Goal: Task Accomplishment & Management: Use online tool/utility

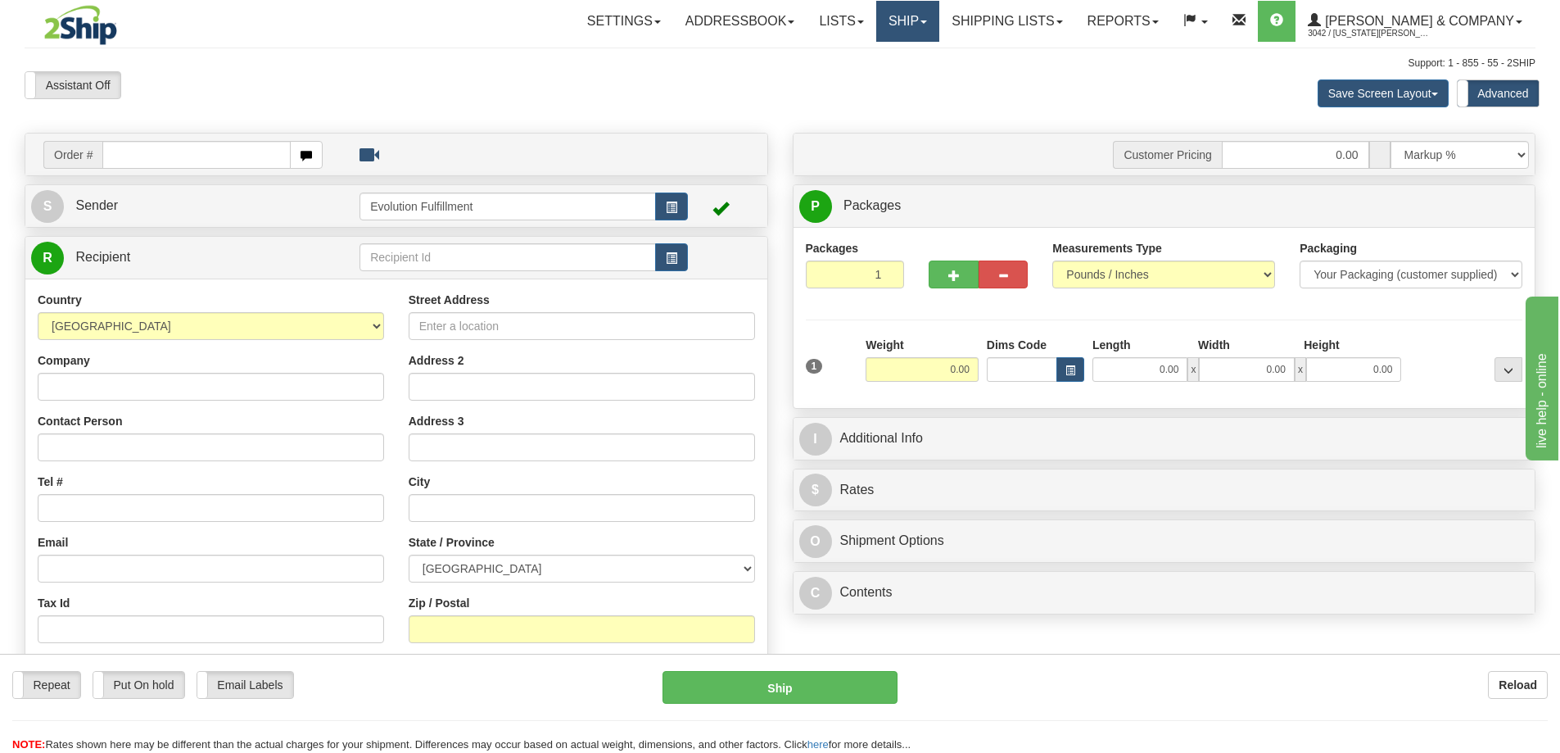
click at [939, 29] on link "Ship" at bounding box center [907, 21] width 63 height 41
click at [922, 75] on span "OnHold / Order Queue" at bounding box center [864, 78] width 115 height 13
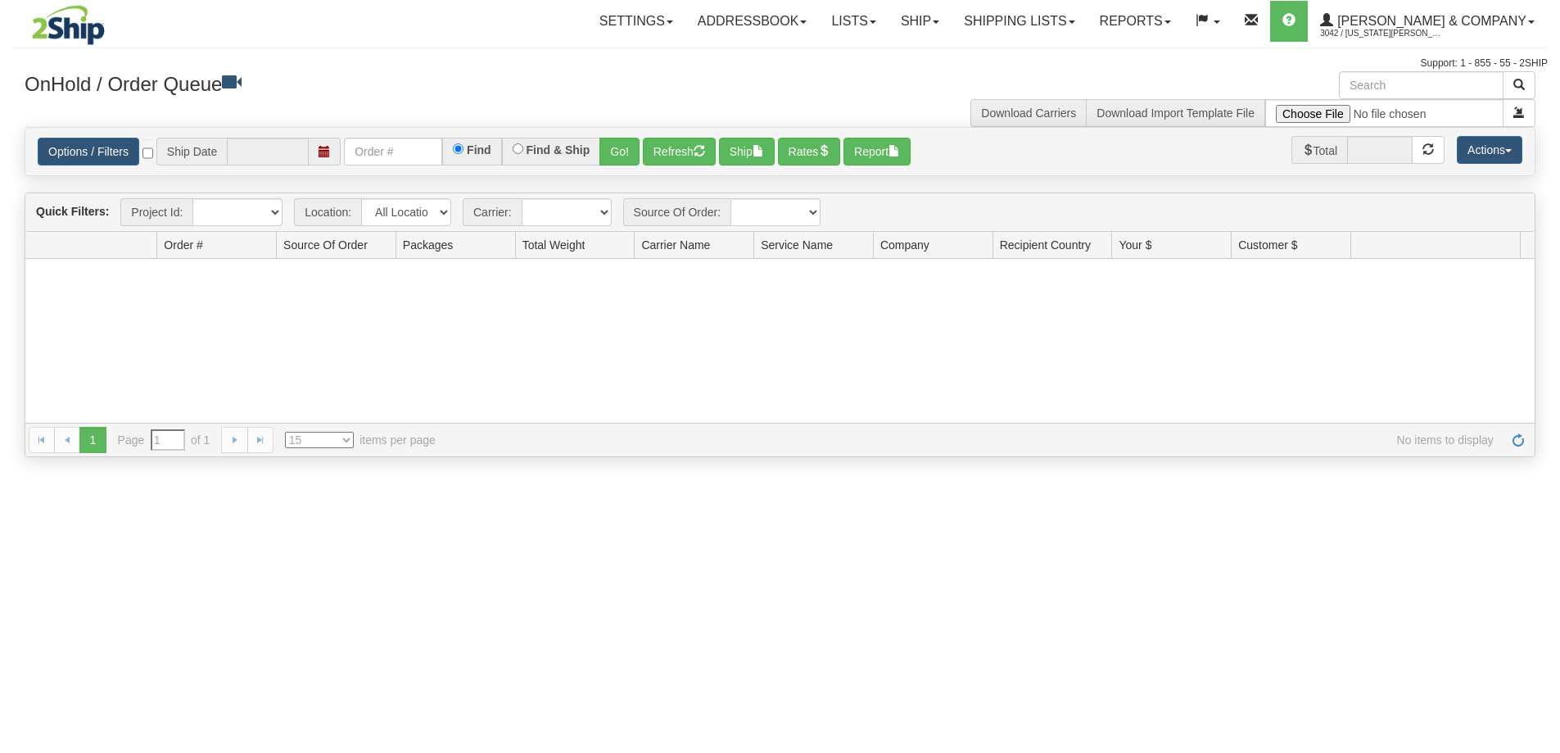
type input "[DATE]"
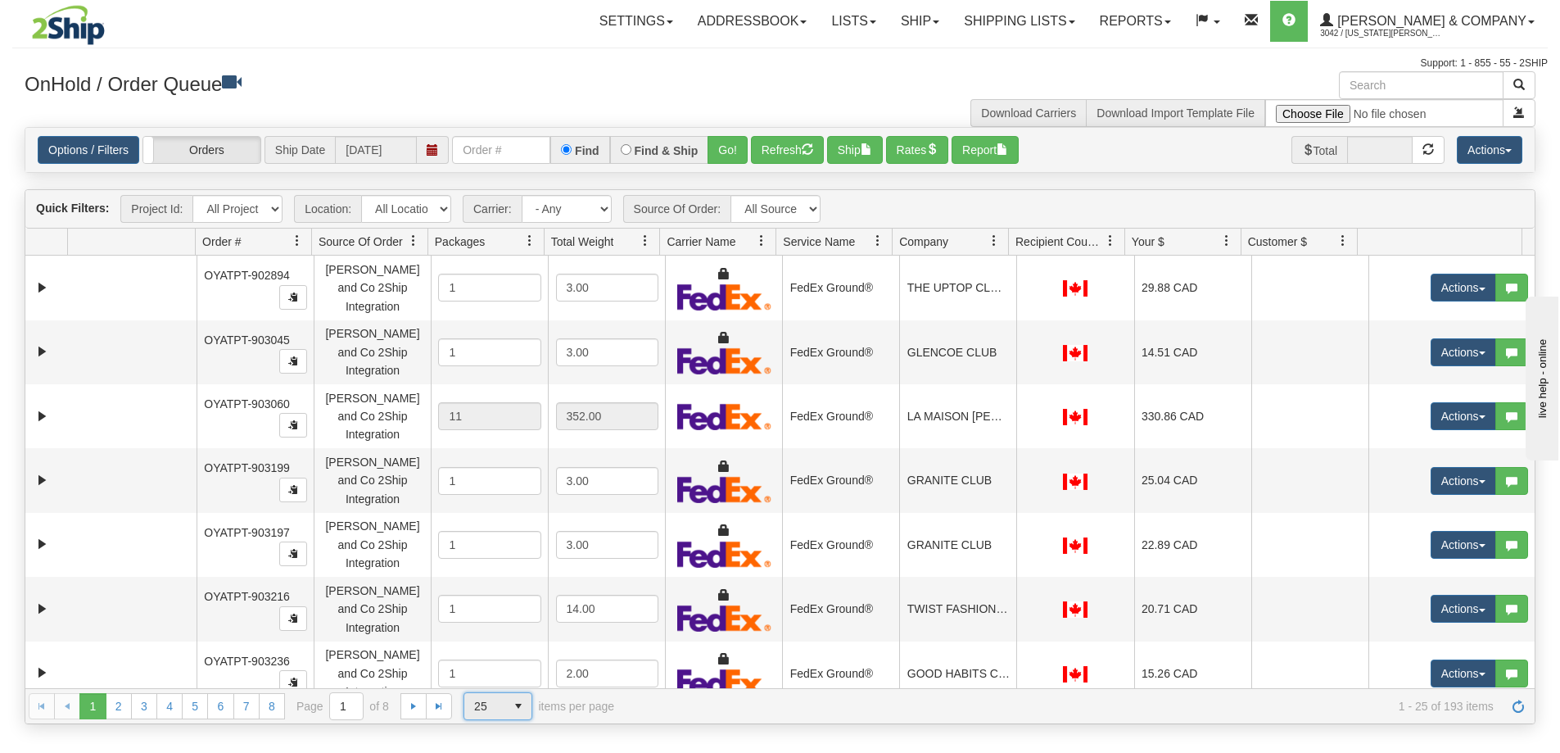
click at [497, 694] on span "25" at bounding box center [484, 706] width 41 height 26
click at [505, 680] on li "100" at bounding box center [497, 679] width 67 height 23
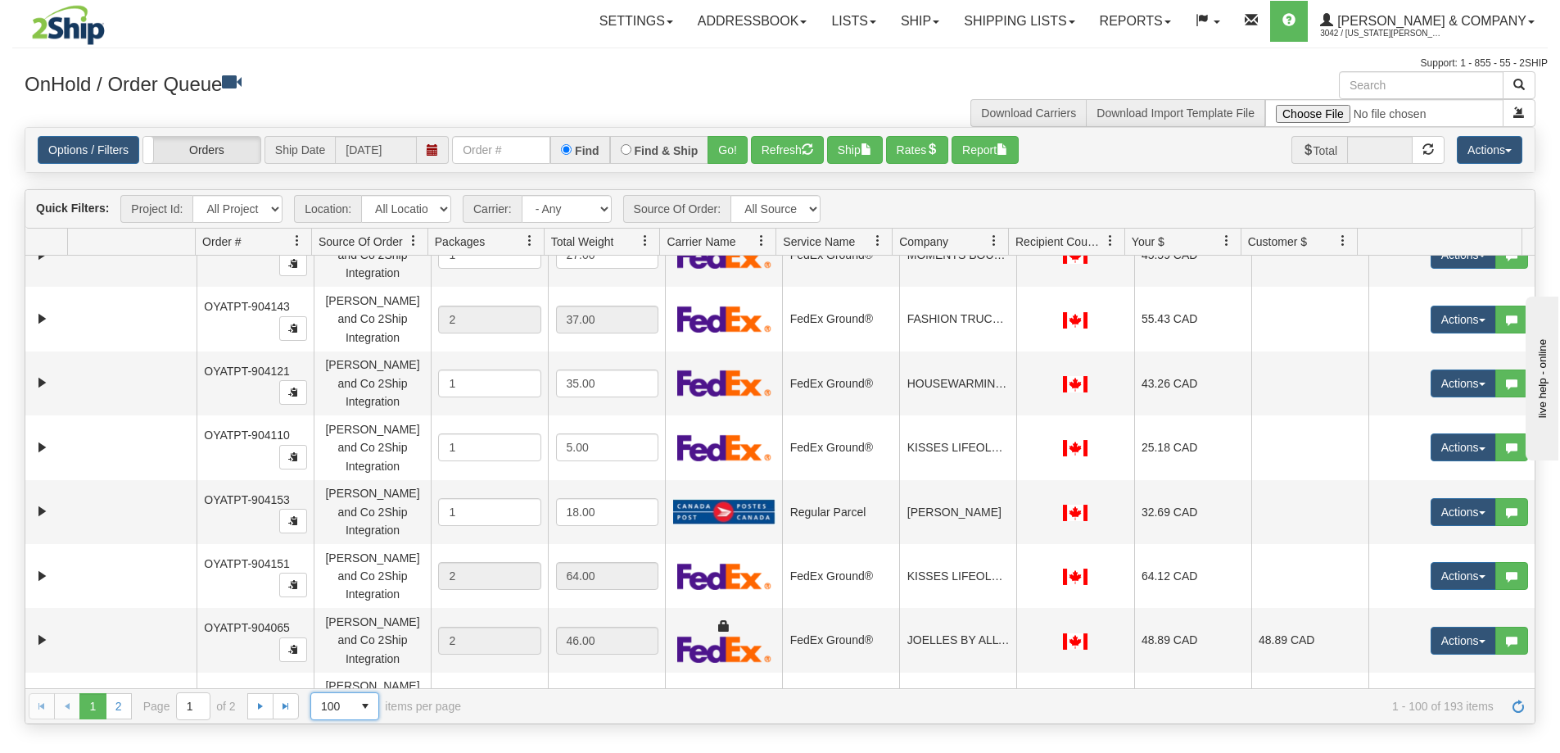
scroll to position [3911, 0]
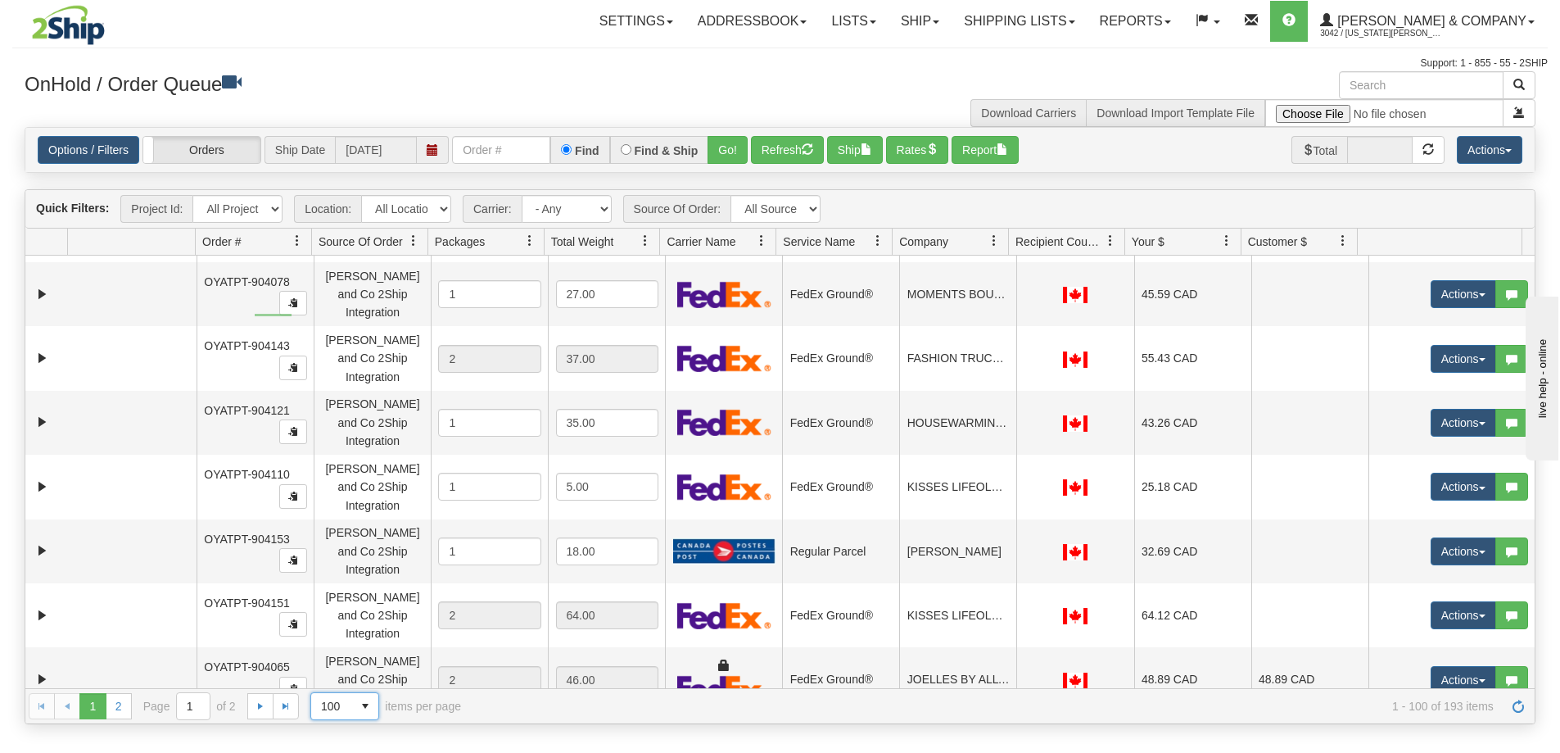
drag, startPoint x: 292, startPoint y: 314, endPoint x: 255, endPoint y: 316, distance: 36.9
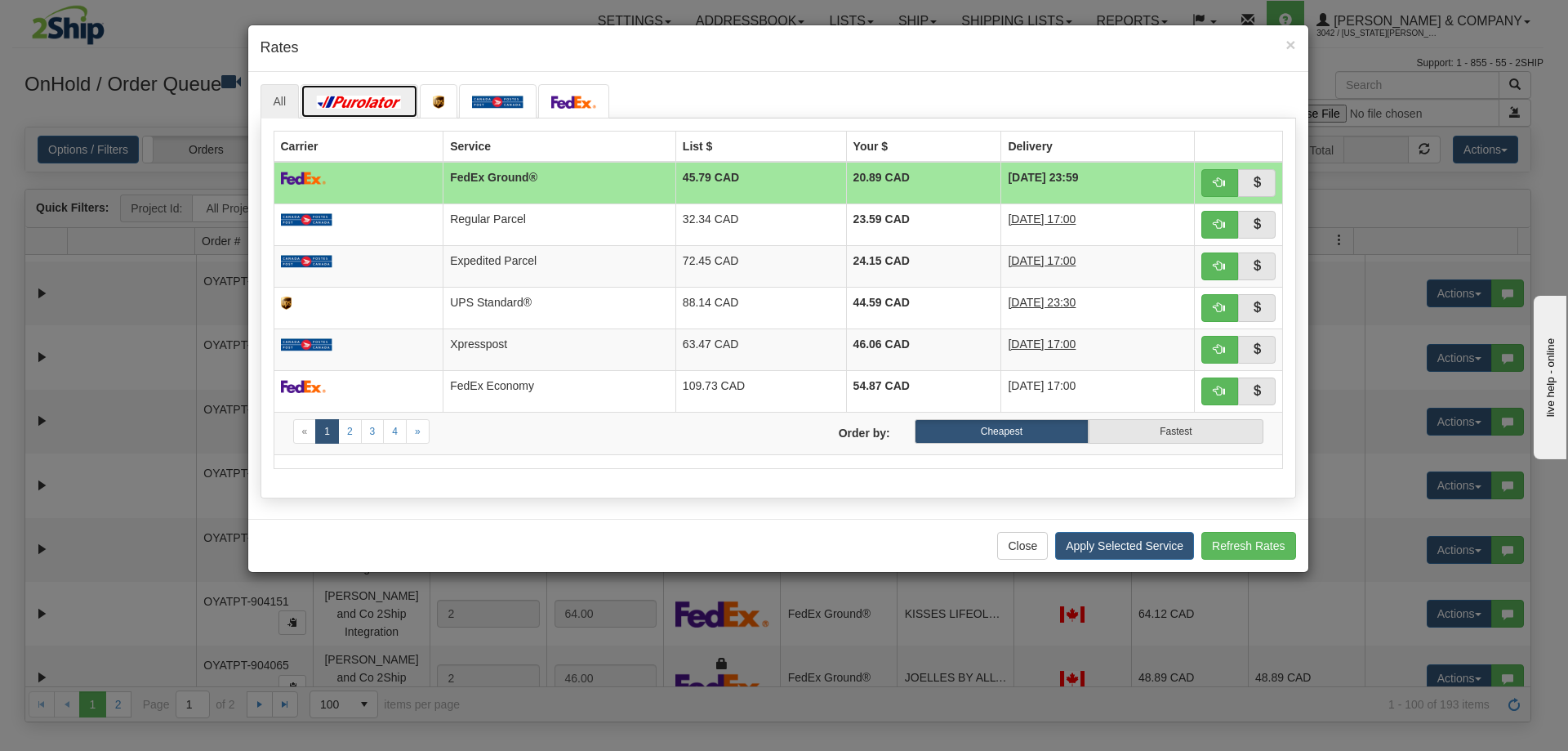
click at [399, 94] on link at bounding box center [359, 101] width 118 height 34
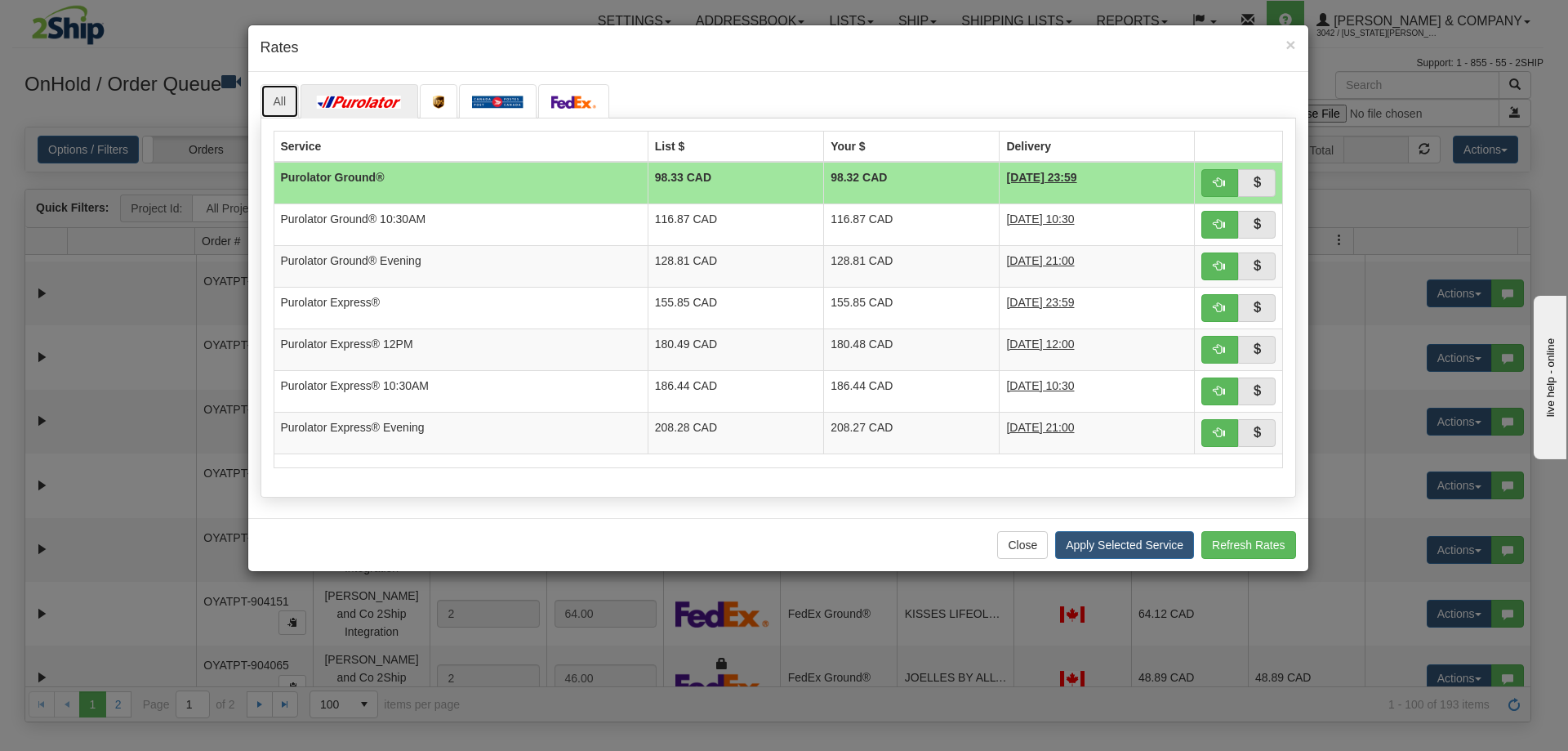
click at [279, 101] on link "All" at bounding box center [279, 101] width 39 height 34
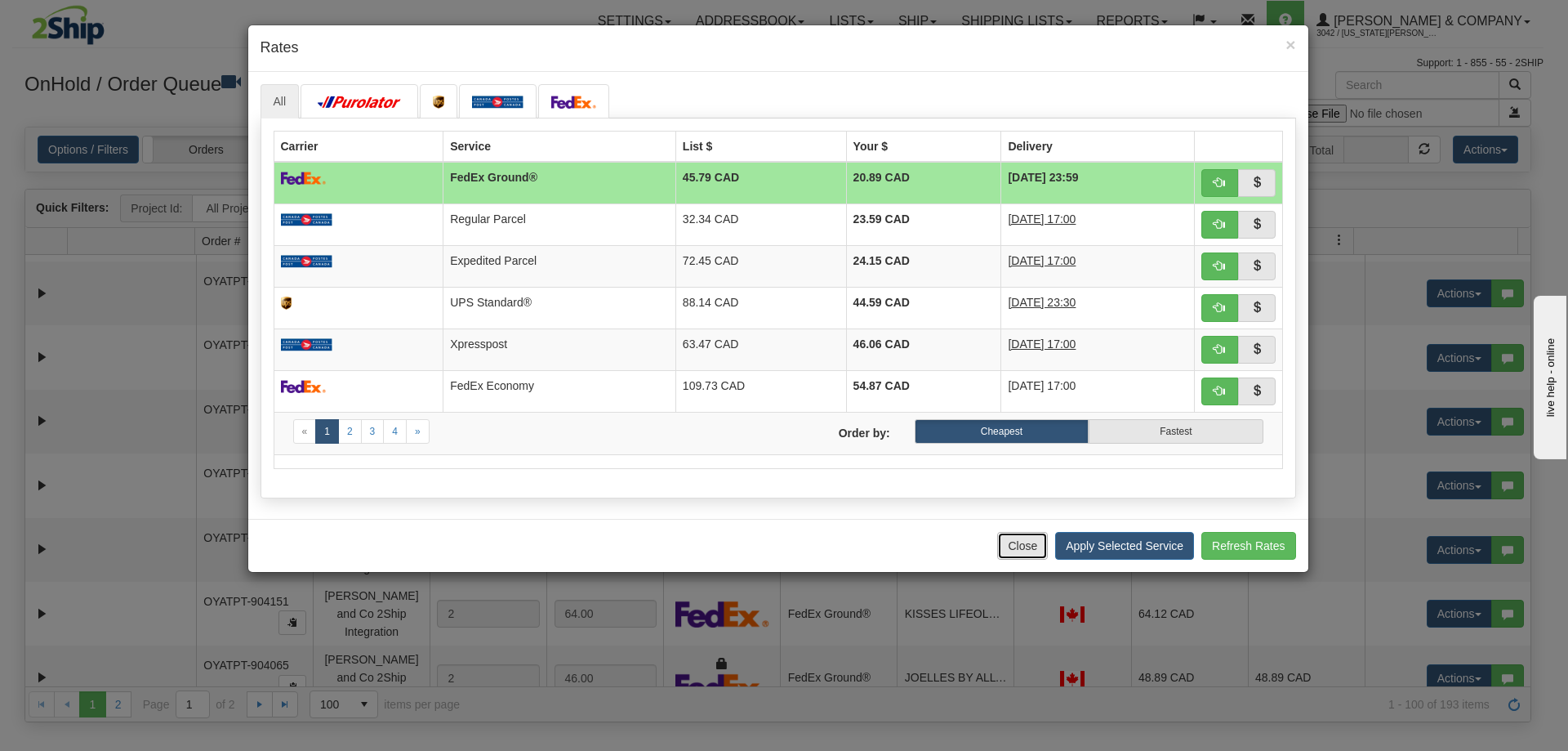
click at [1014, 549] on button "Close" at bounding box center [1022, 546] width 51 height 28
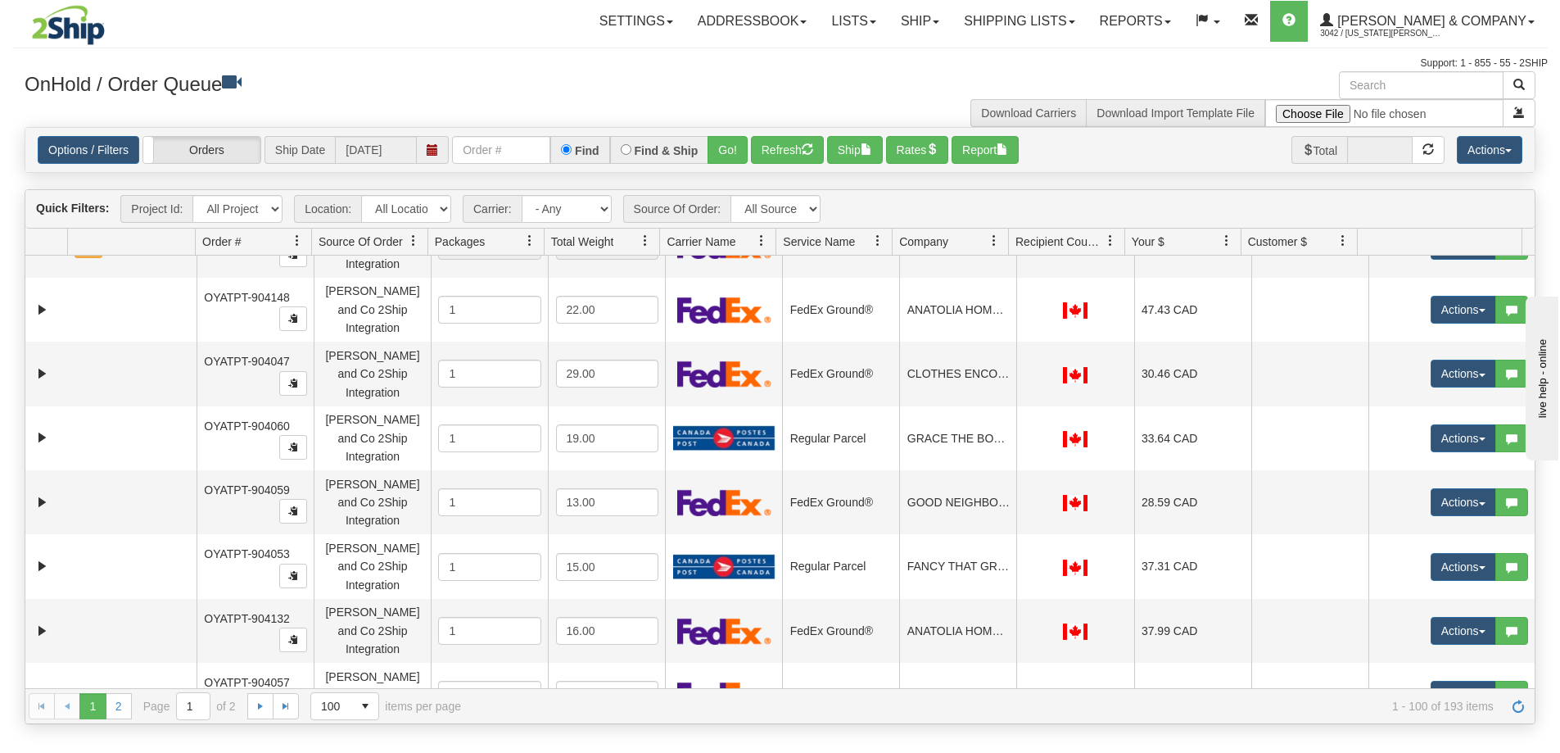
scroll to position [3444, 0]
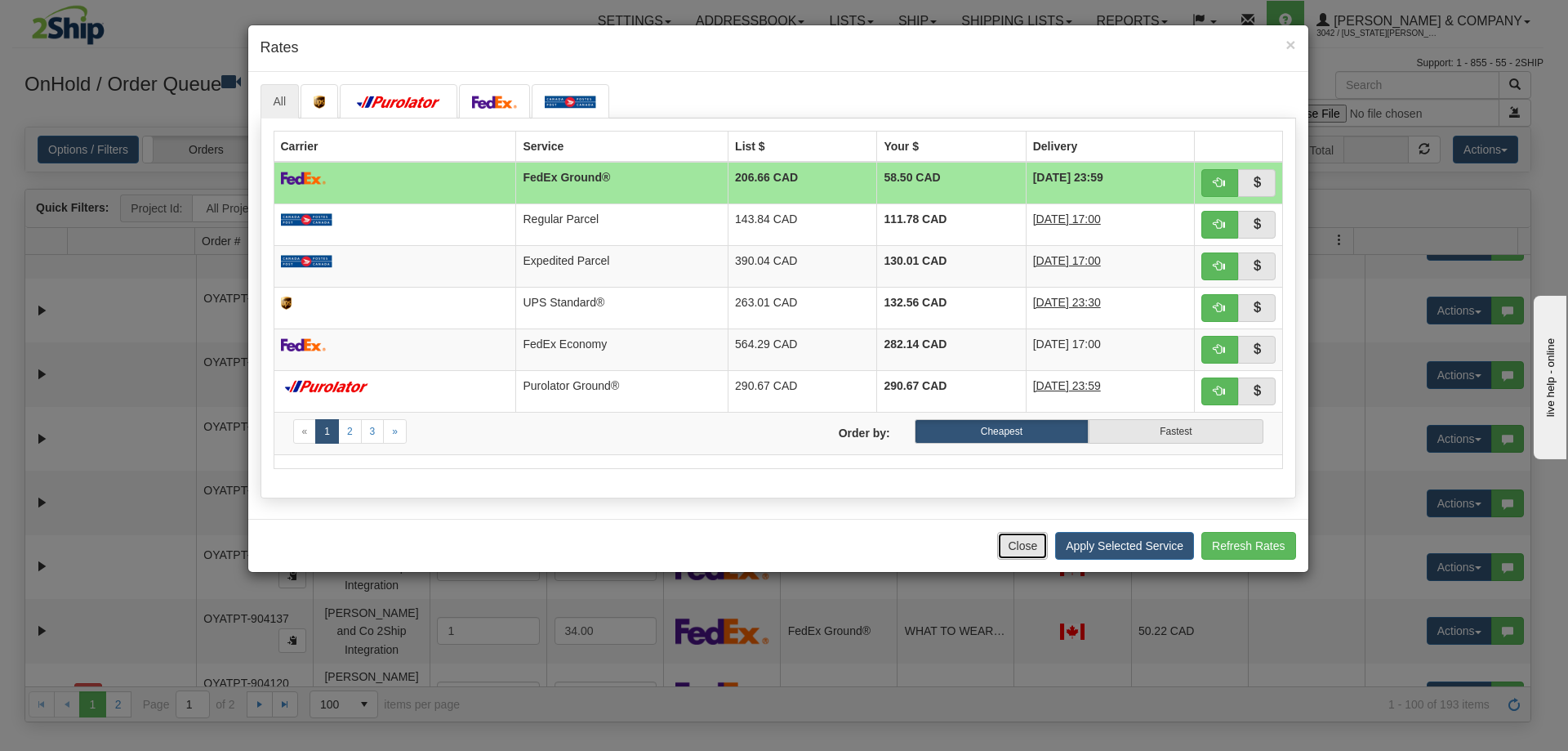
click at [1031, 544] on button "Close" at bounding box center [1022, 546] width 51 height 28
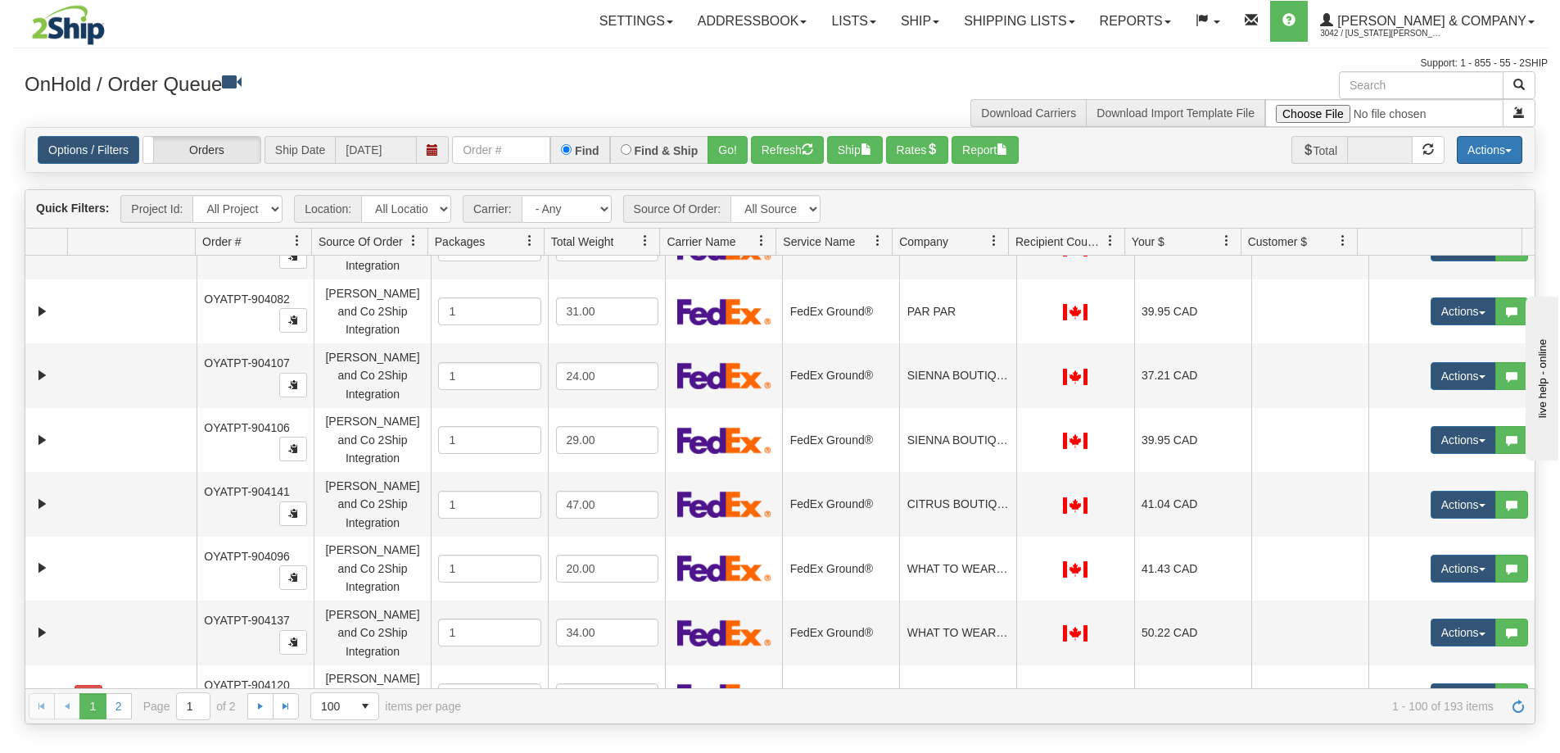
click at [1499, 148] on button "Actions" at bounding box center [1490, 150] width 66 height 28
click at [1137, 163] on div "Options / Filters Group Shipments Orders Ship Date [DATE] Find Find & Ship Go! …" at bounding box center [780, 150] width 1485 height 28
click at [914, 147] on button "Rates" at bounding box center [917, 150] width 63 height 28
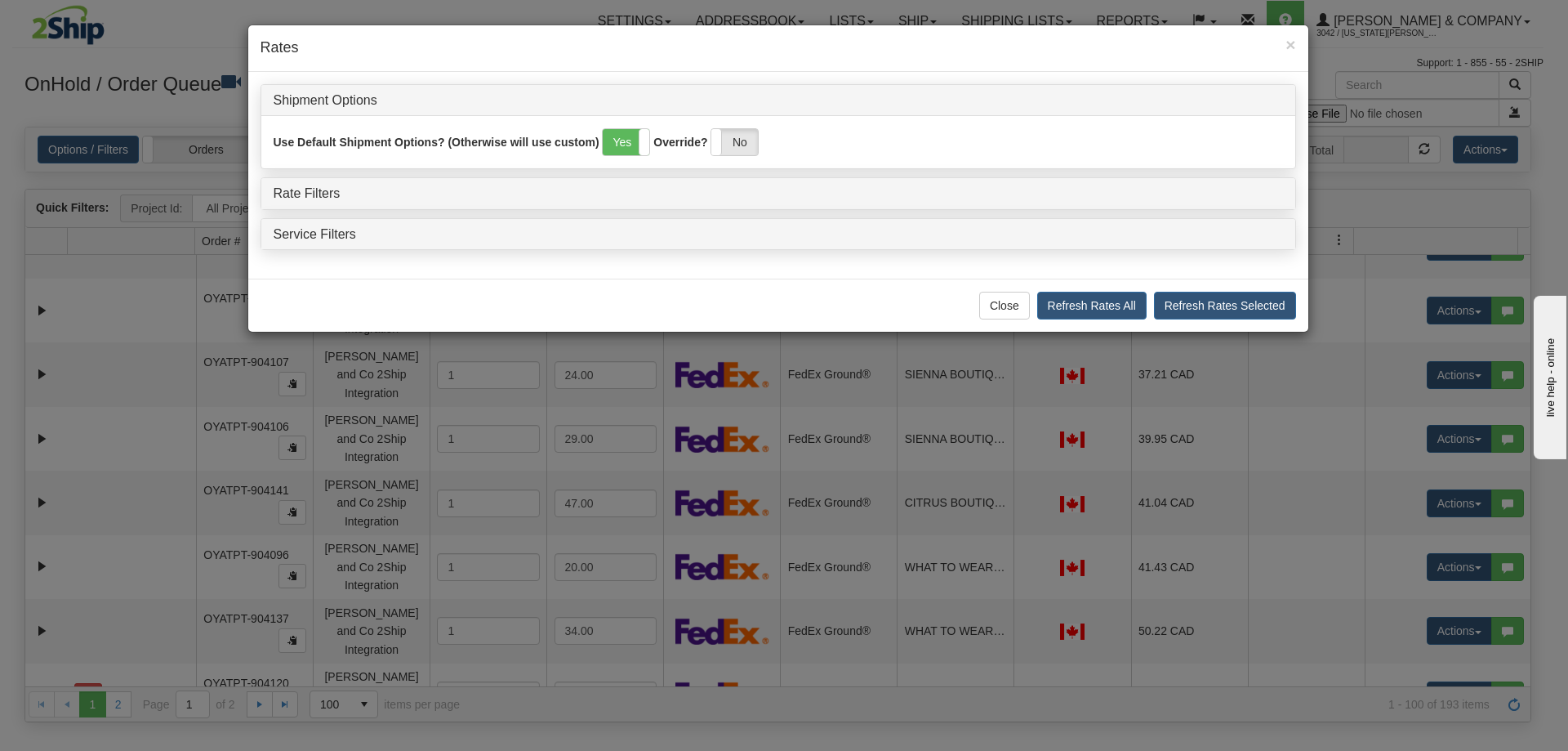
click at [429, 197] on h4 "Rate Filters" at bounding box center [778, 193] width 1009 height 15
click at [312, 190] on link "Rate Filters" at bounding box center [306, 193] width 67 height 14
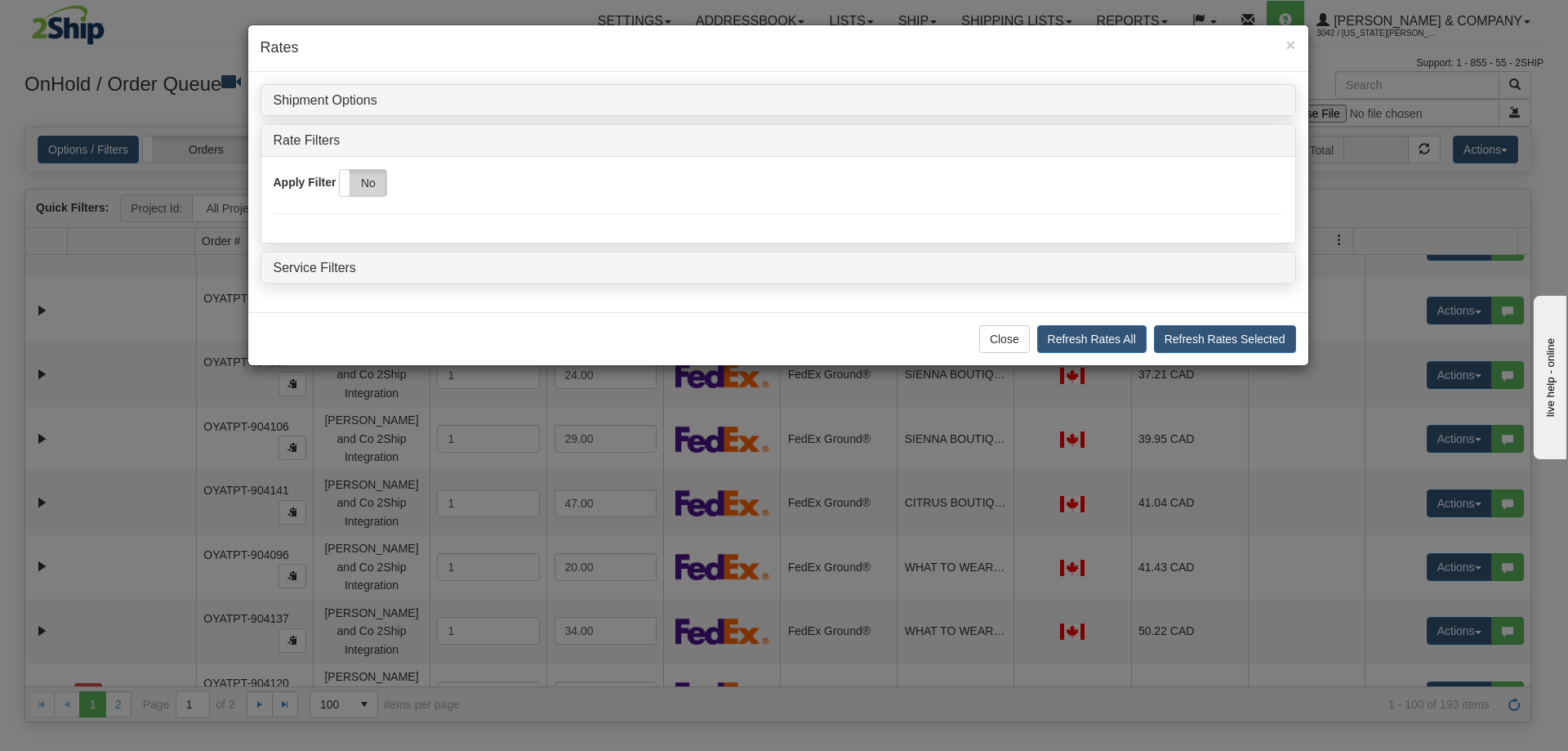
click at [354, 185] on label "No" at bounding box center [363, 183] width 47 height 26
click at [354, 185] on div "Yes No" at bounding box center [339, 183] width 93 height 26
click at [350, 185] on span at bounding box center [339, 183] width 21 height 26
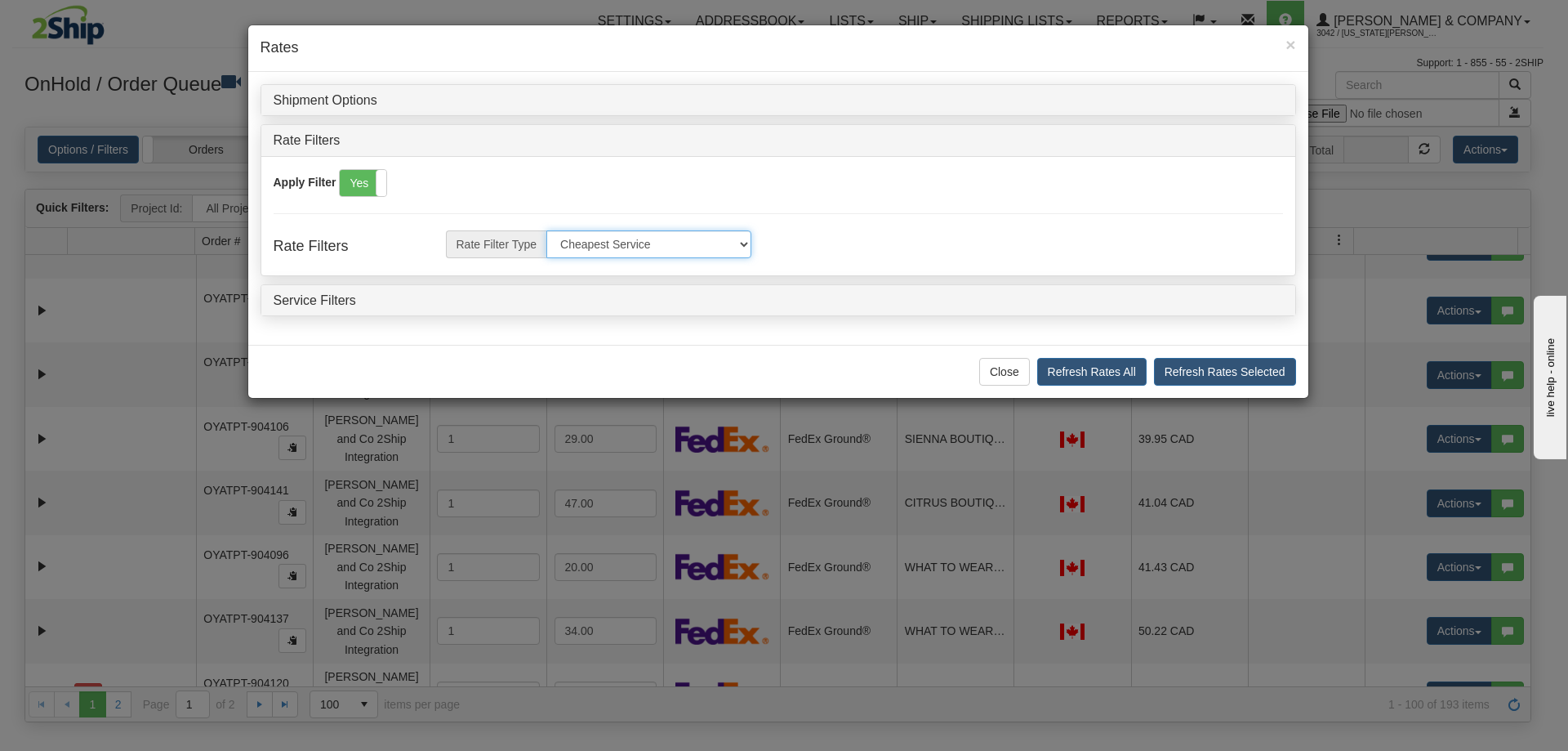
click at [629, 247] on select "Cheapest Service Fastest Service Cheapest By Group Fastest By Group Cheapest by…" at bounding box center [649, 244] width 205 height 28
click at [297, 294] on link "Service Filters" at bounding box center [314, 300] width 83 height 14
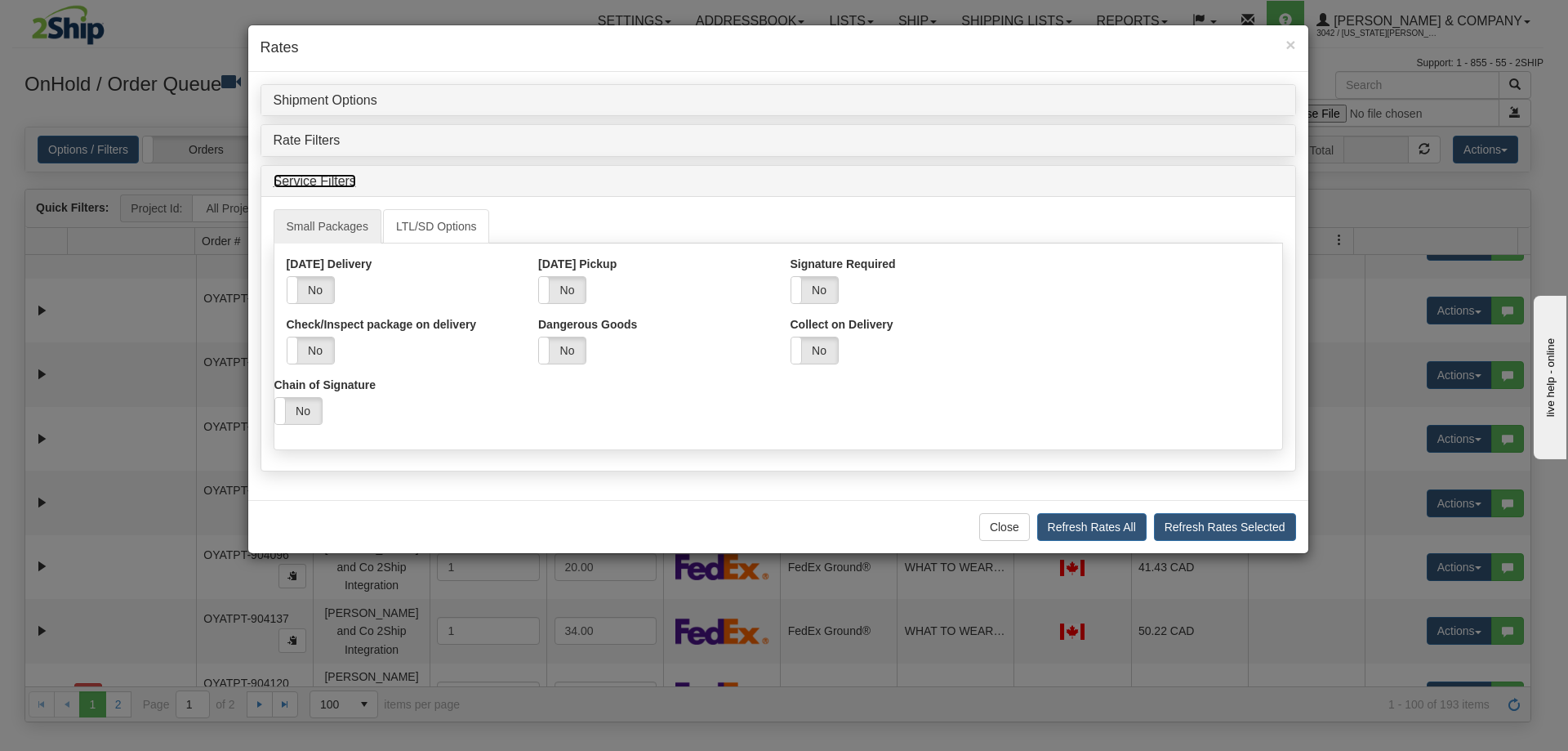
click at [337, 185] on link "Service Filters" at bounding box center [314, 181] width 83 height 14
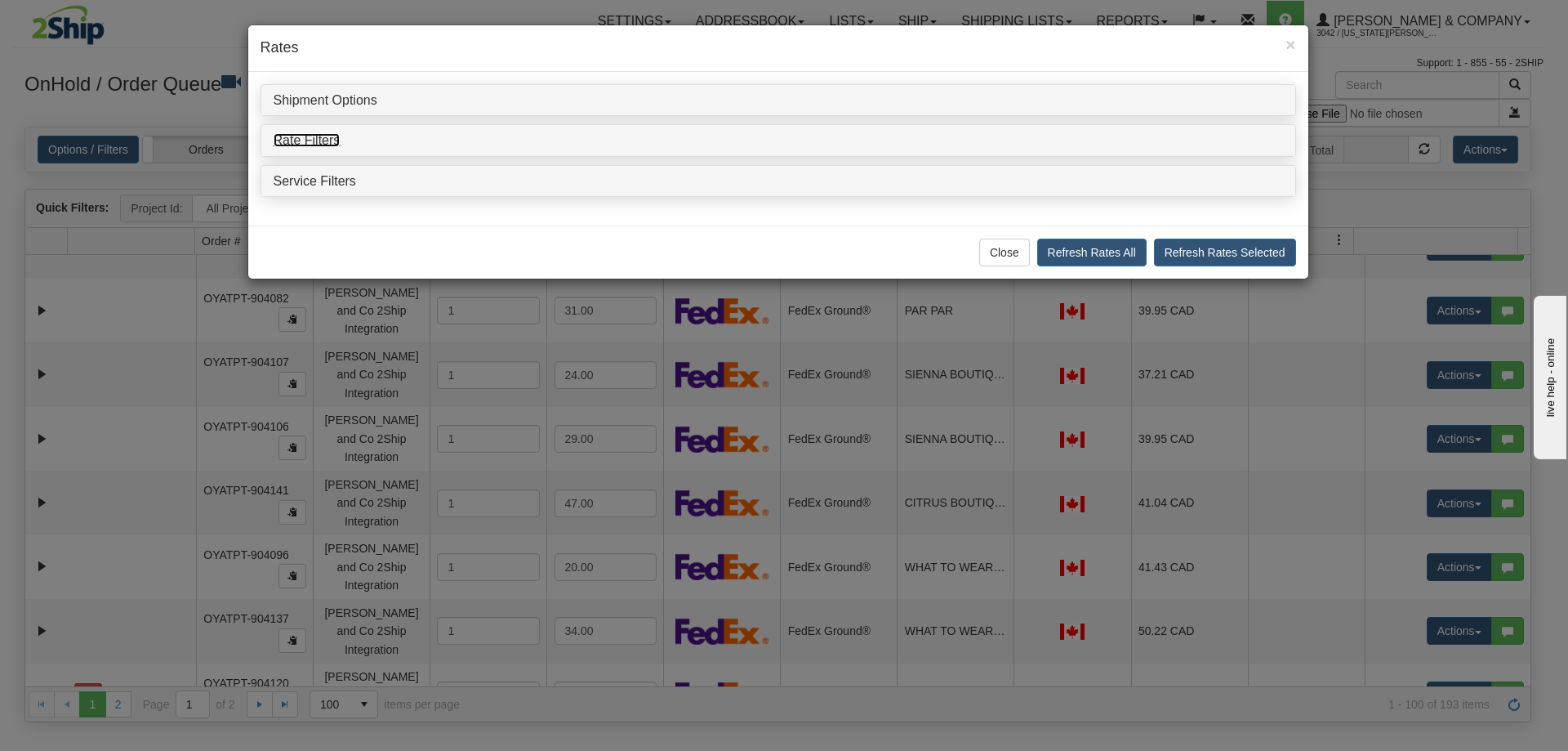
click at [325, 139] on link "Rate Filters" at bounding box center [306, 140] width 67 height 14
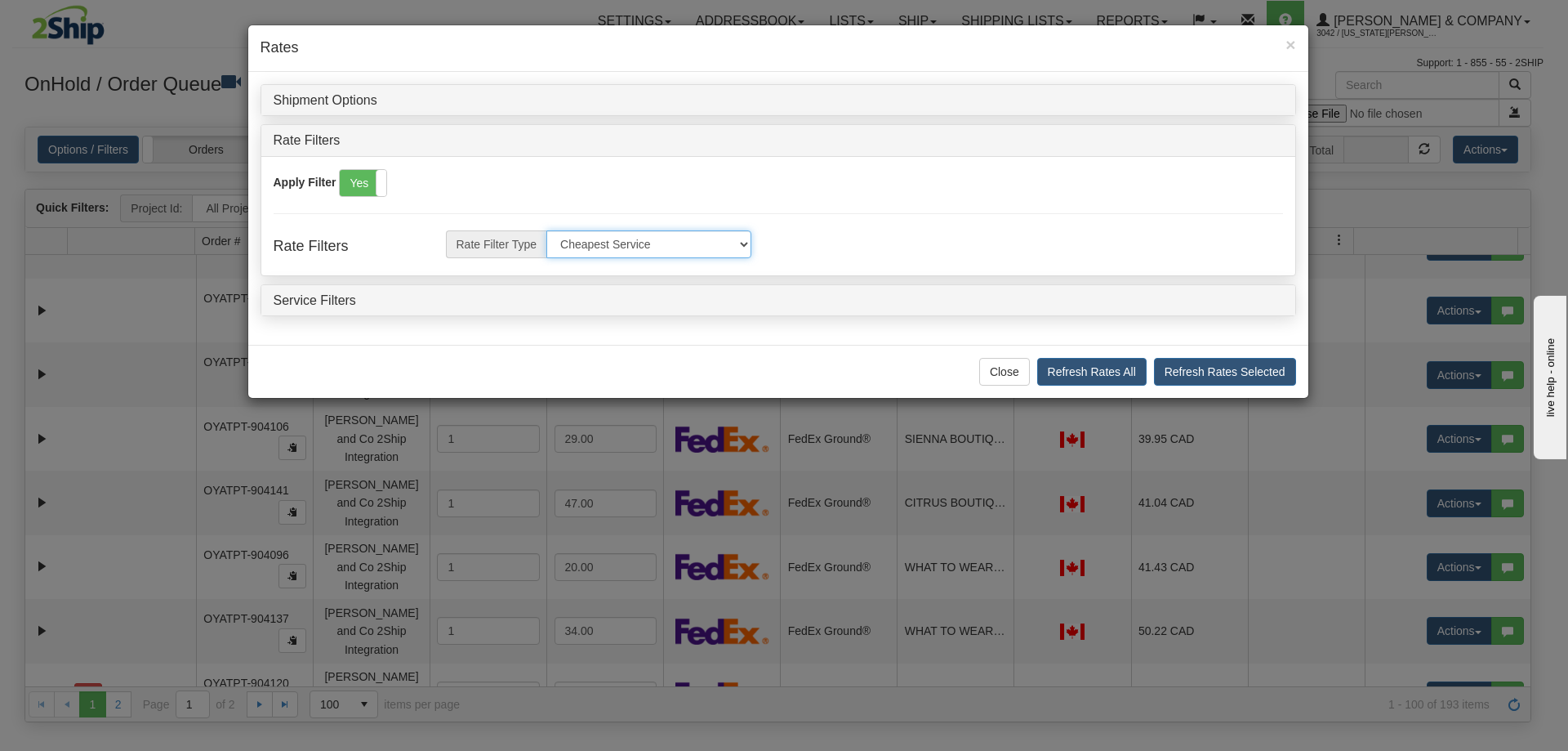
click at [638, 233] on select "Cheapest Service Fastest Service Cheapest By Group Fastest By Group Cheapest by…" at bounding box center [649, 244] width 205 height 28
click at [1013, 369] on button "Close" at bounding box center [1004, 372] width 51 height 28
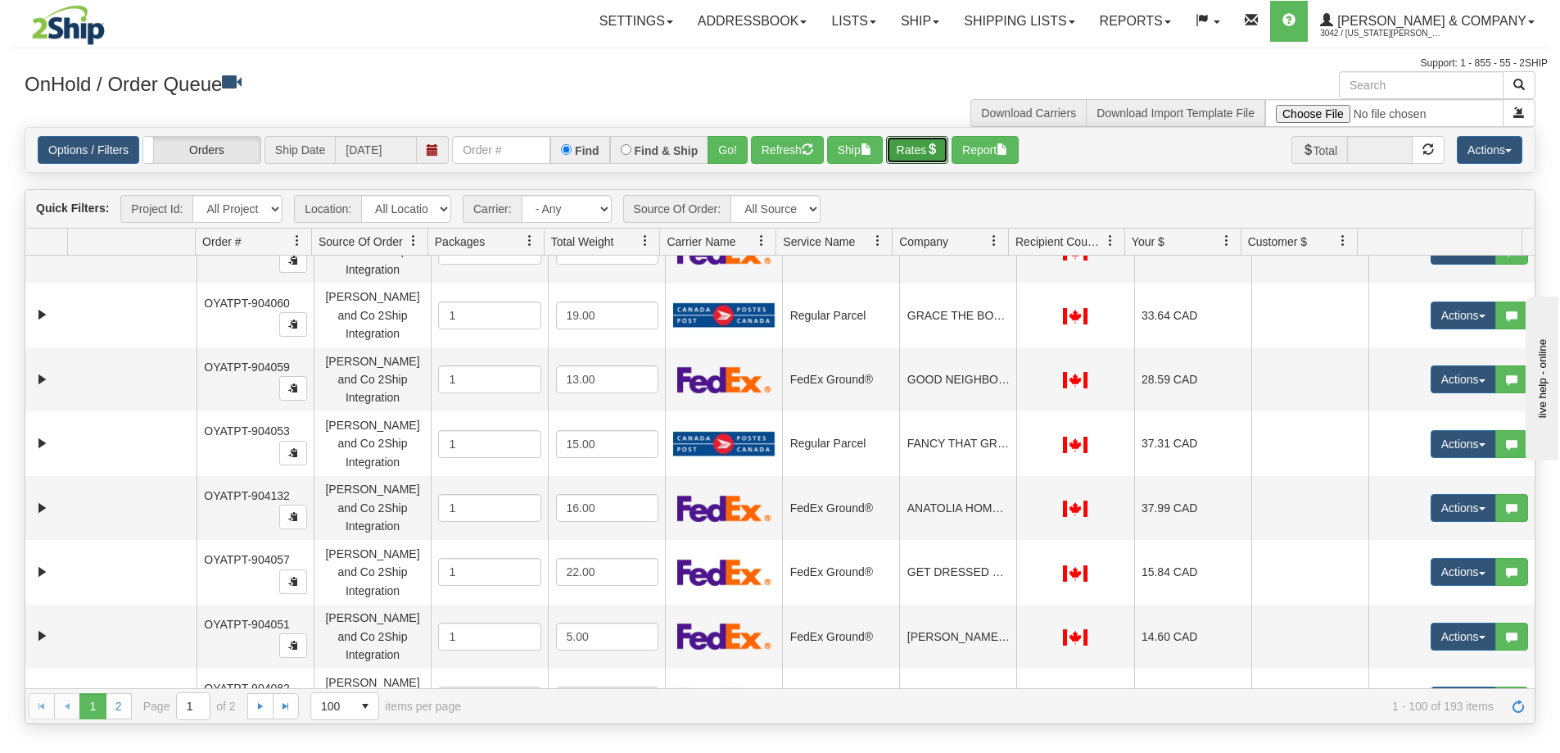
scroll to position [3403, 0]
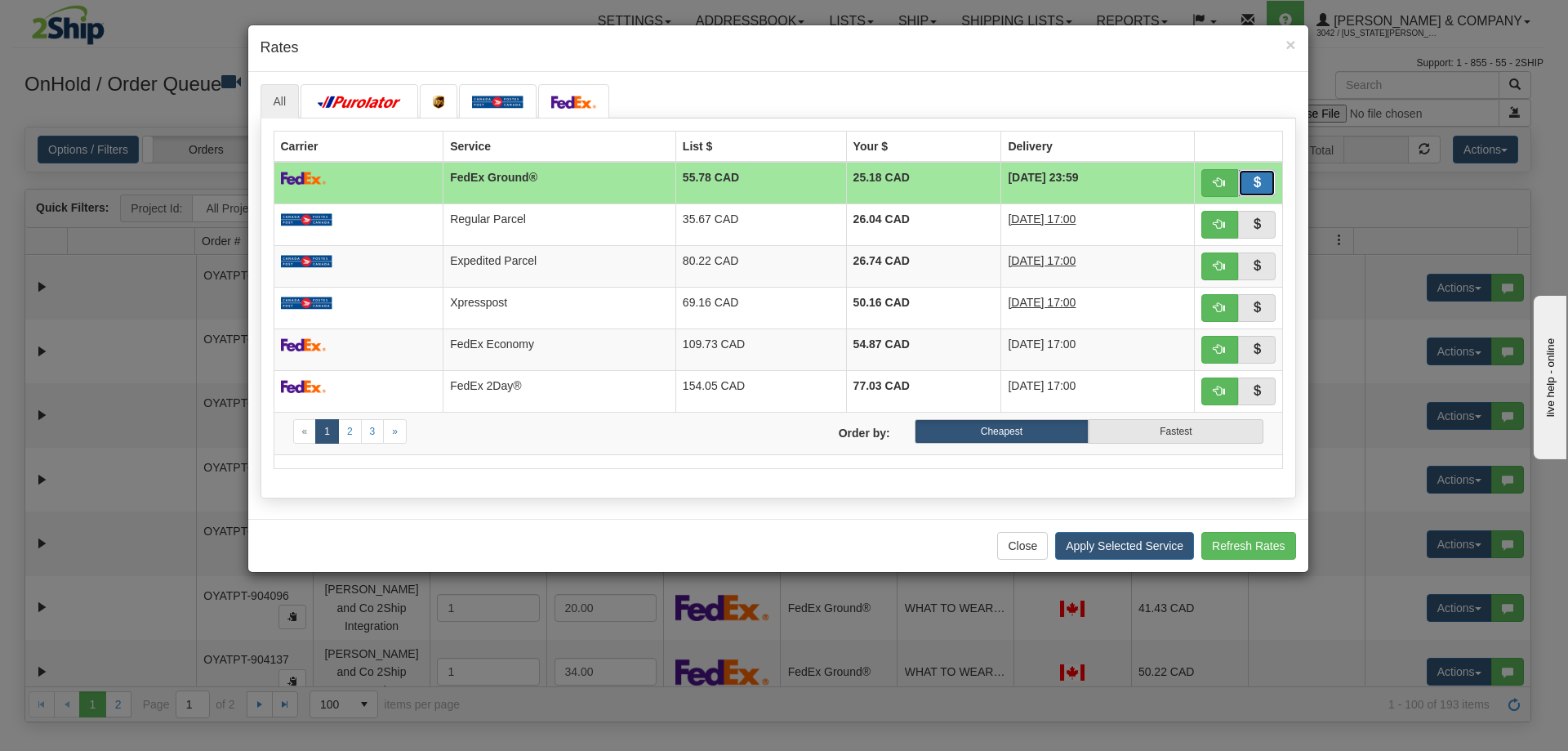
click at [1262, 183] on span "button" at bounding box center [1257, 182] width 11 height 11
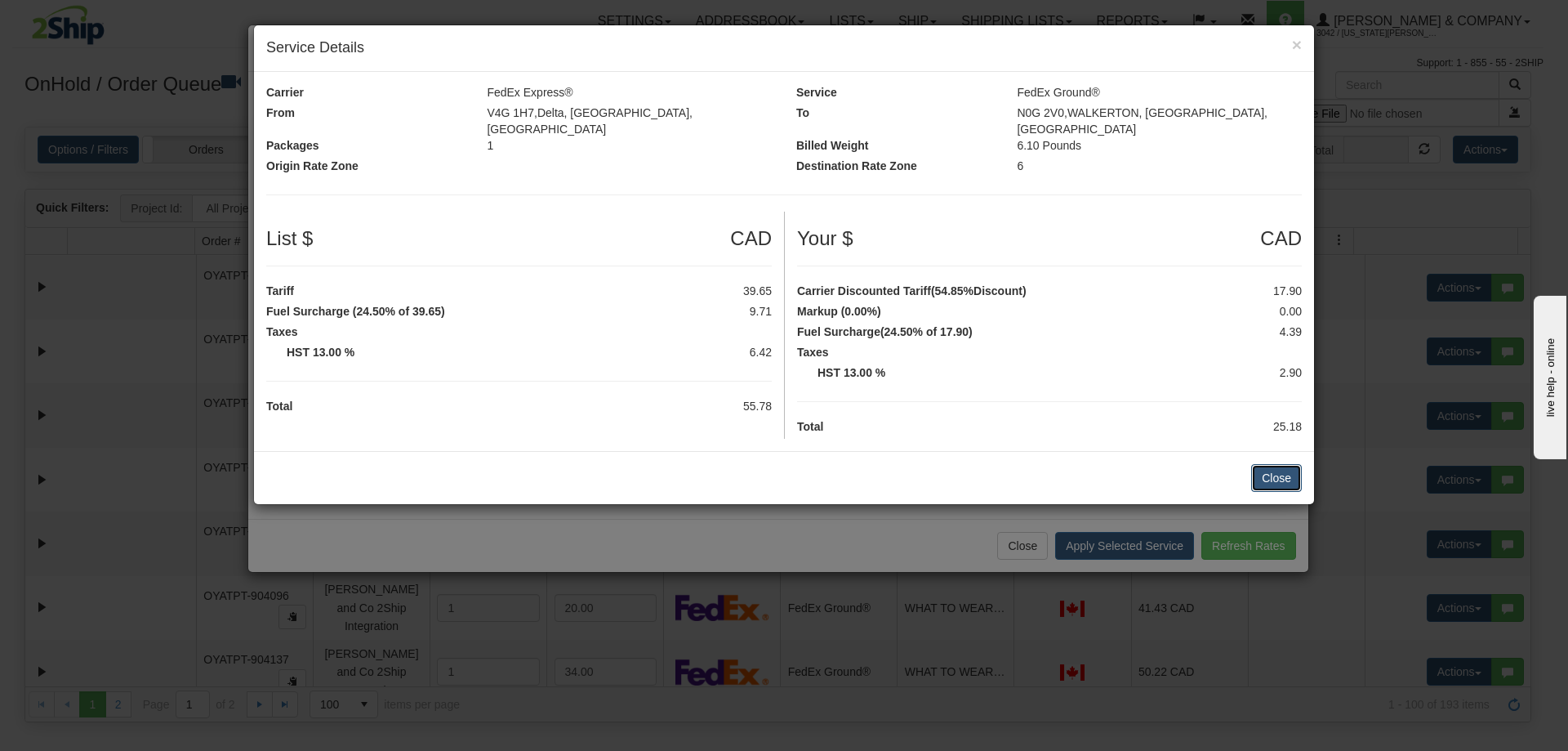
click at [1273, 464] on button "Close" at bounding box center [1277, 478] width 51 height 28
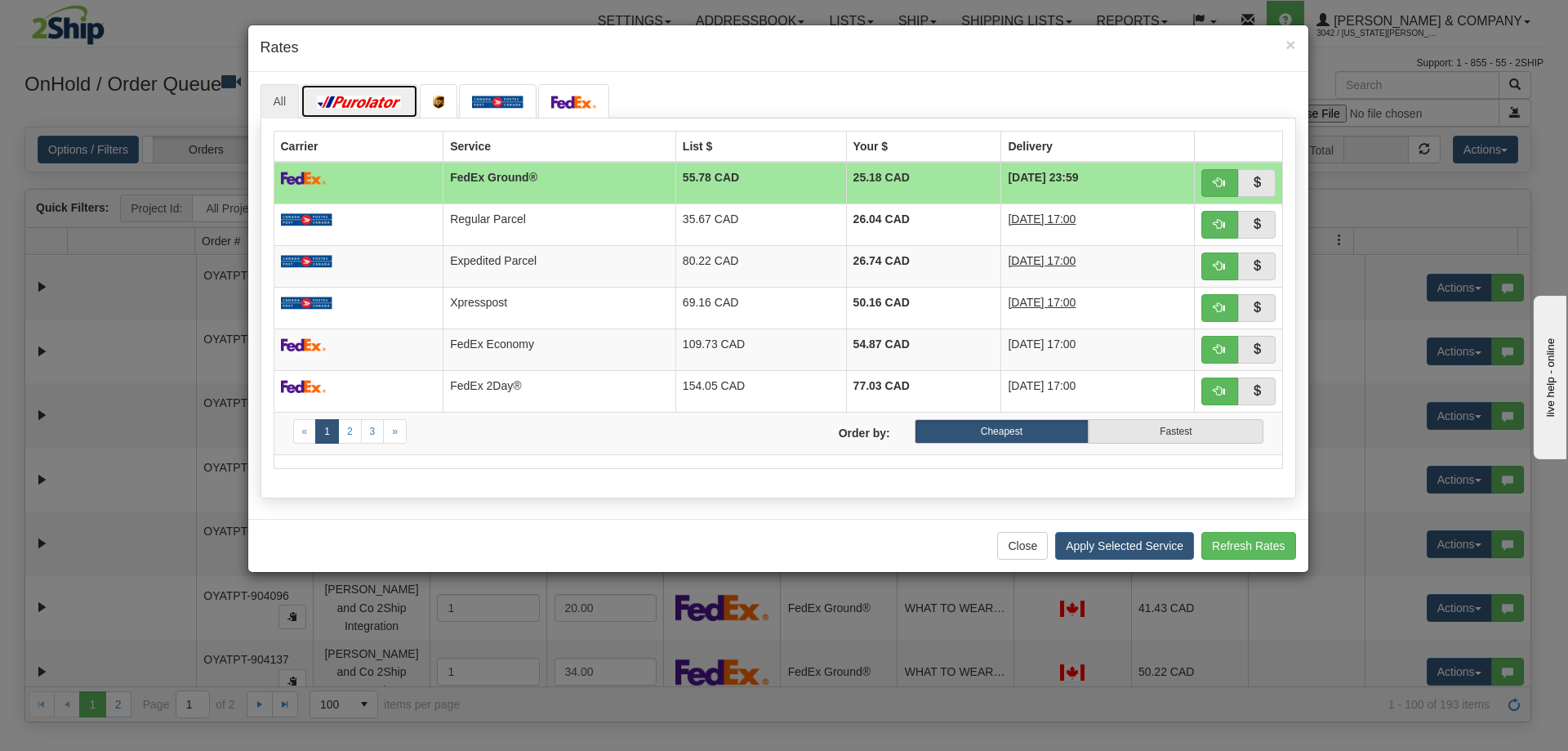
click at [375, 97] on img at bounding box center [359, 102] width 92 height 13
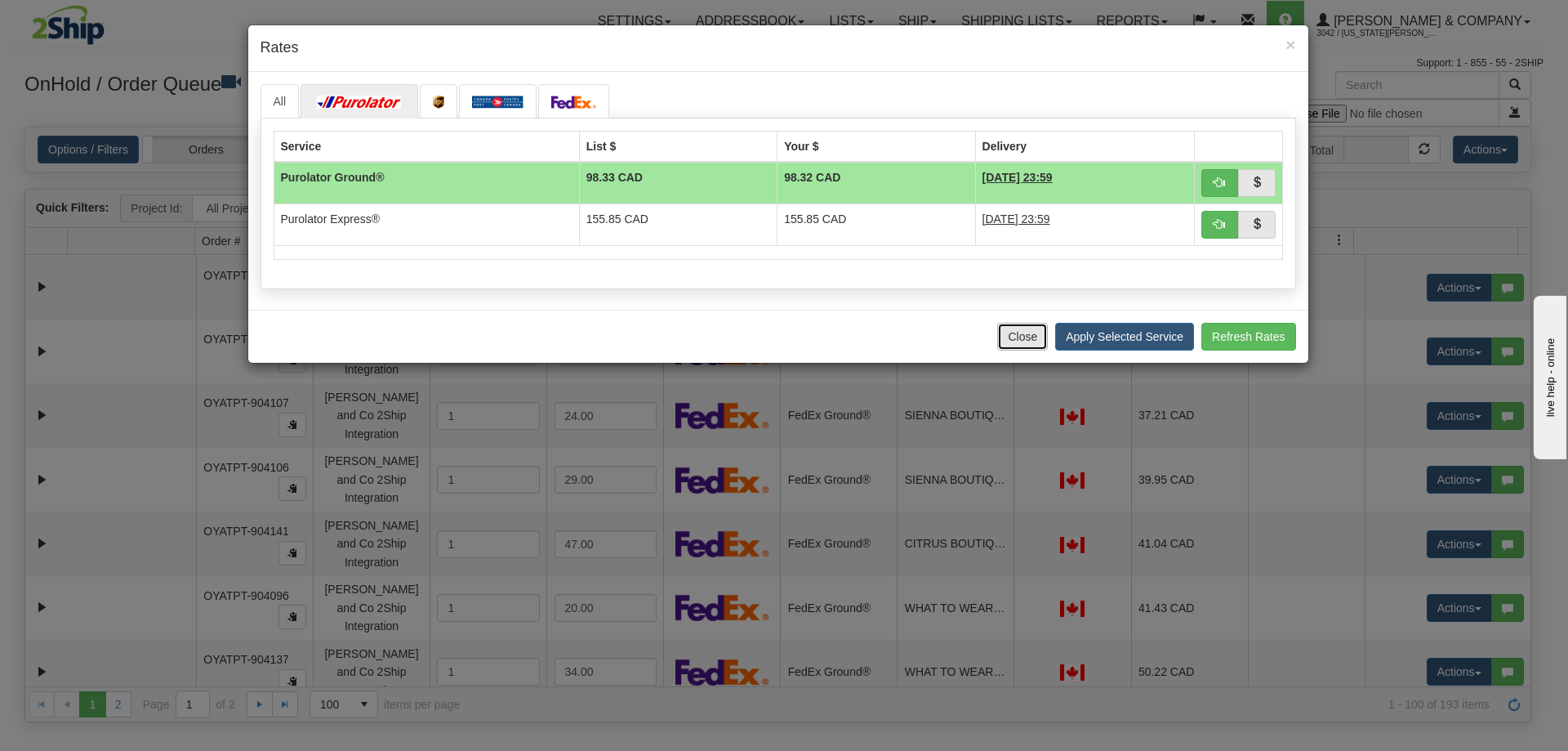
click at [1036, 340] on button "Close" at bounding box center [1022, 336] width 51 height 28
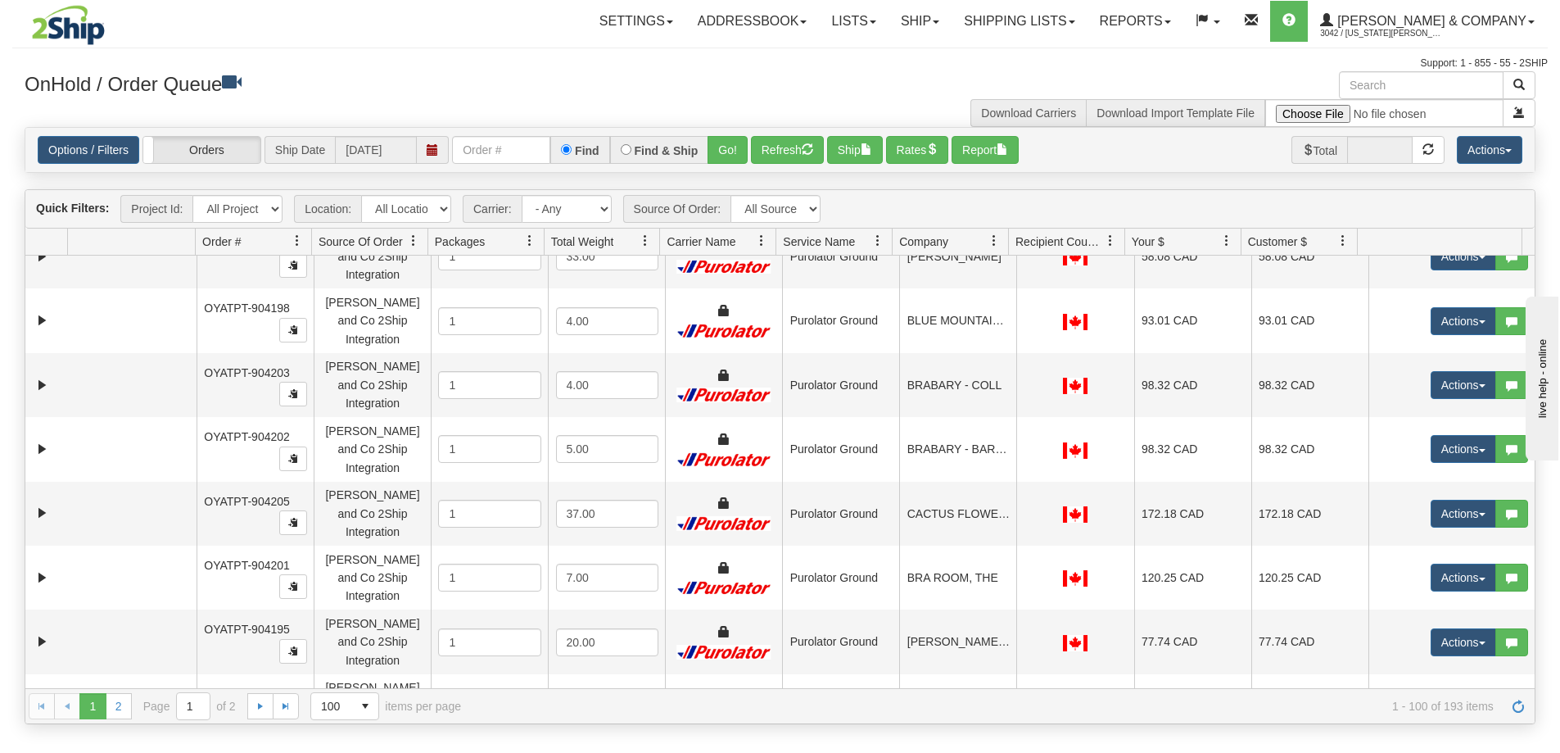
scroll to position [4652, 0]
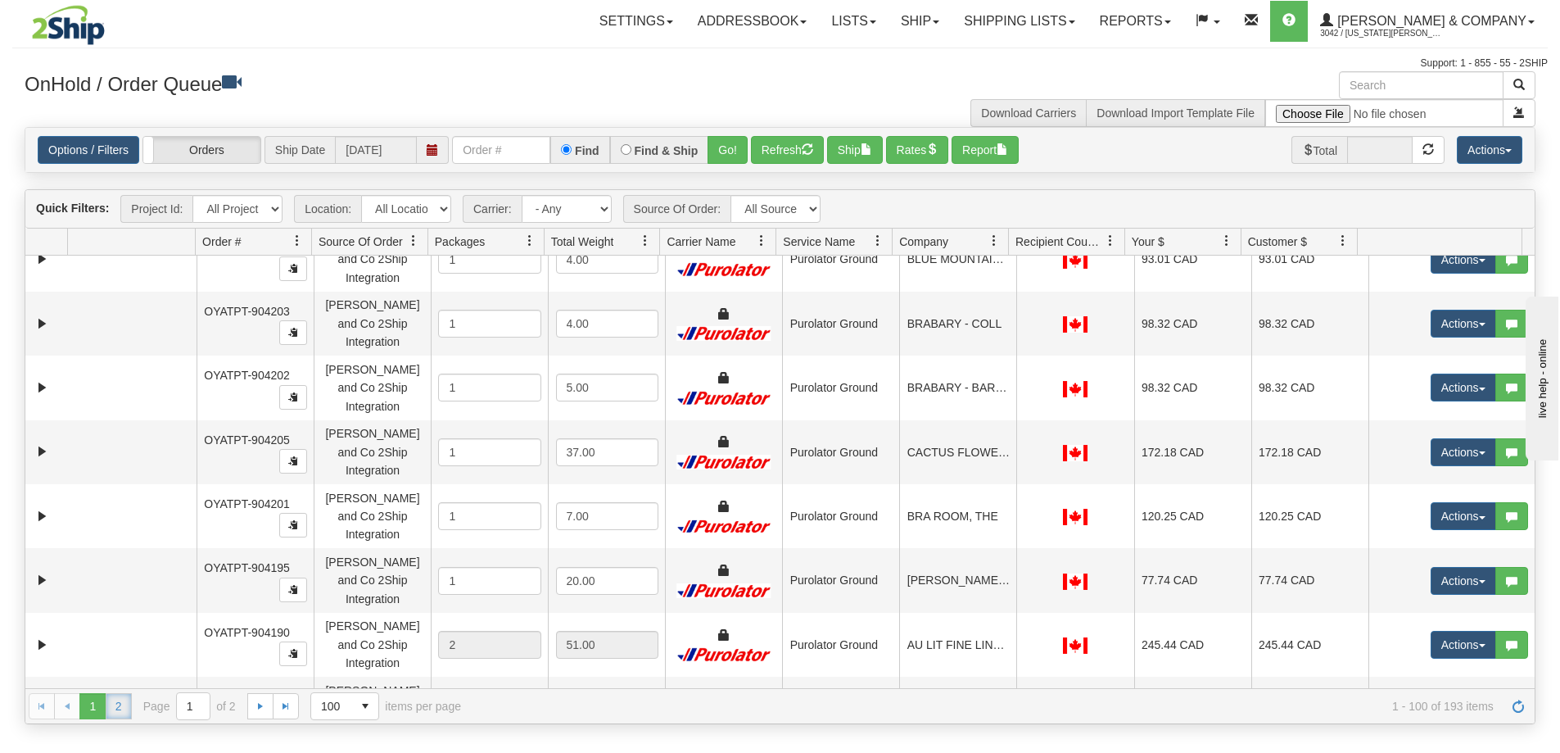
click at [108, 704] on link "2" at bounding box center [119, 706] width 26 height 26
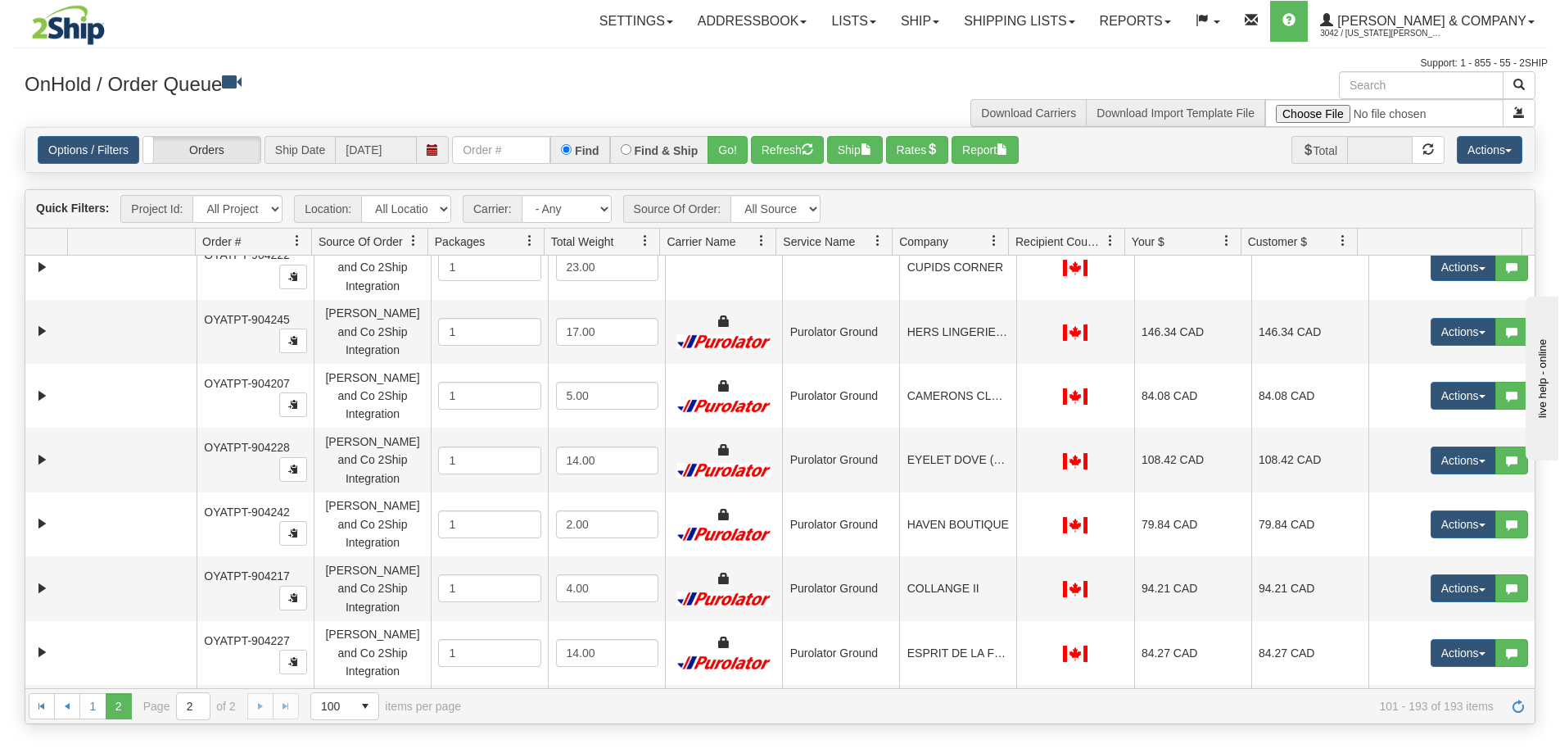
scroll to position [0, 0]
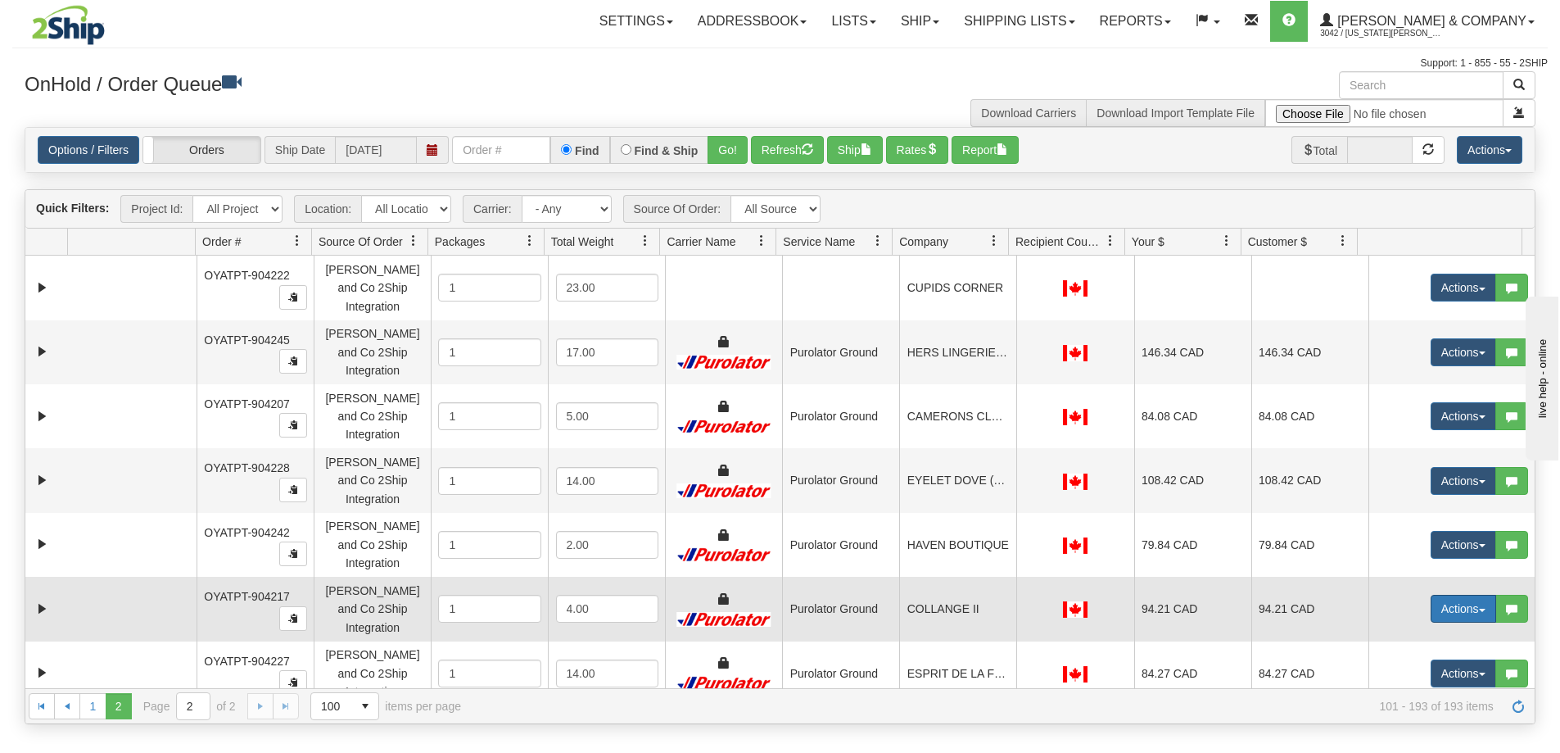
click at [1458, 595] on button "Actions" at bounding box center [1464, 609] width 66 height 28
click at [1410, 676] on span "Rate All Services" at bounding box center [1430, 682] width 98 height 13
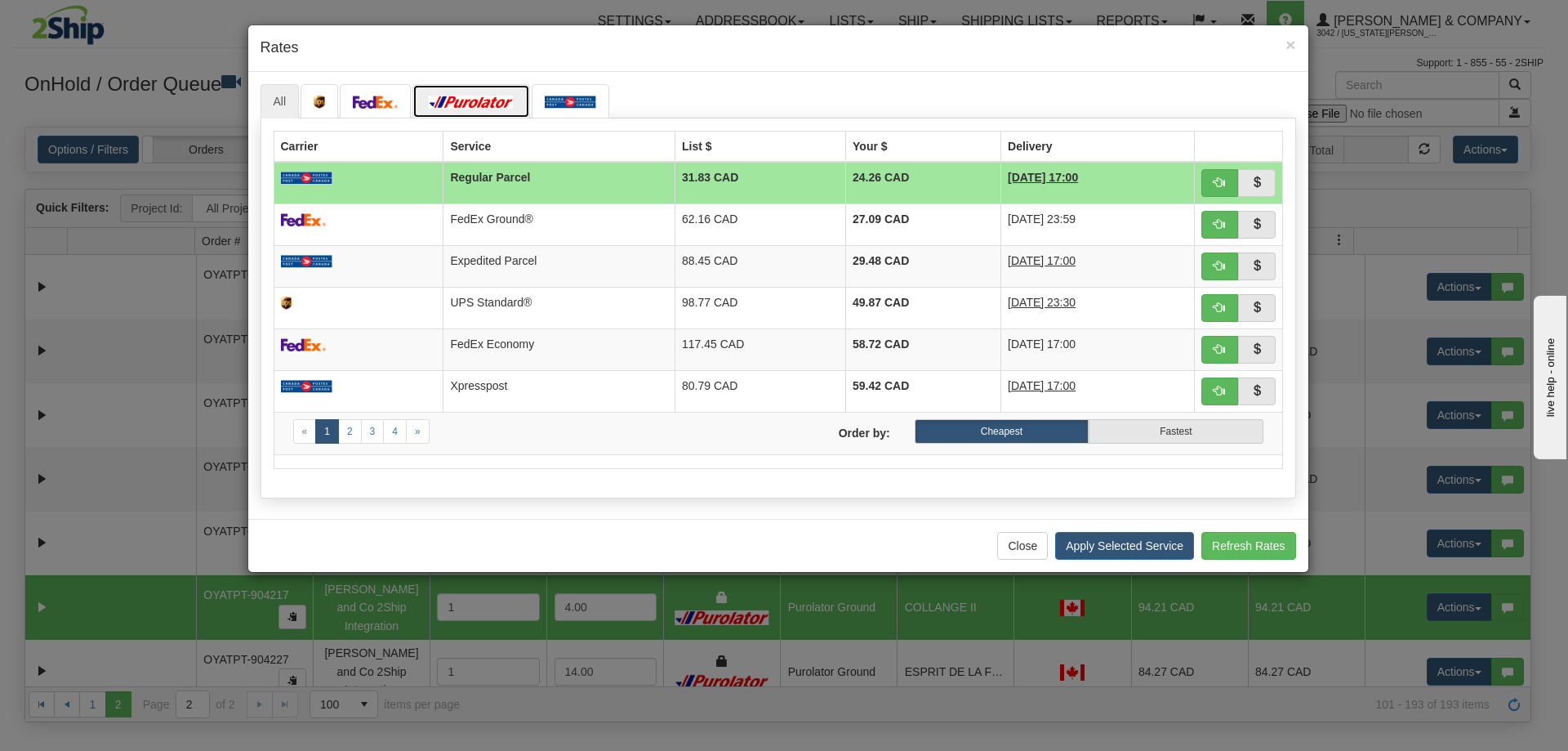
click at [476, 100] on img at bounding box center [472, 102] width 92 height 13
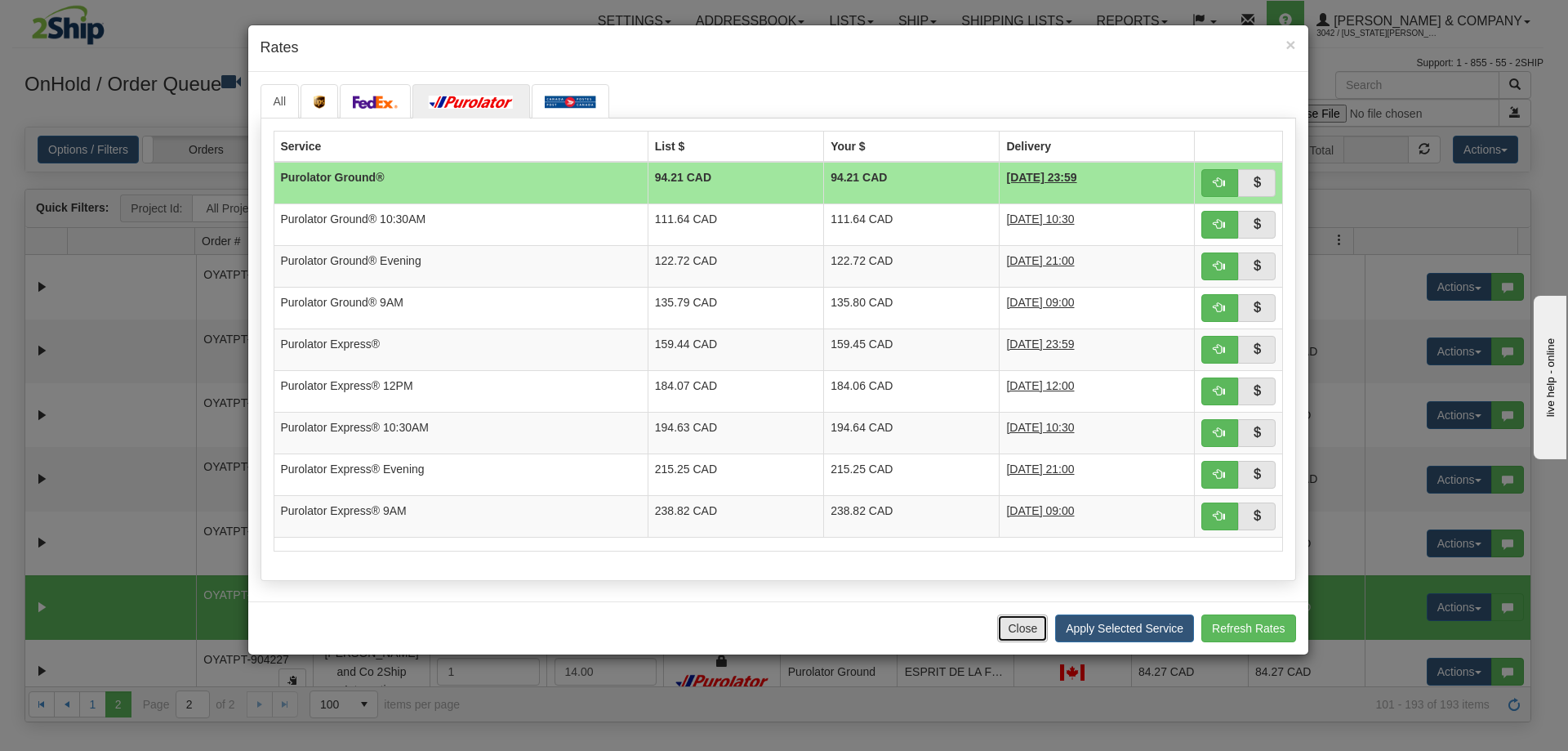
click at [1002, 629] on button "Close" at bounding box center [1022, 628] width 51 height 28
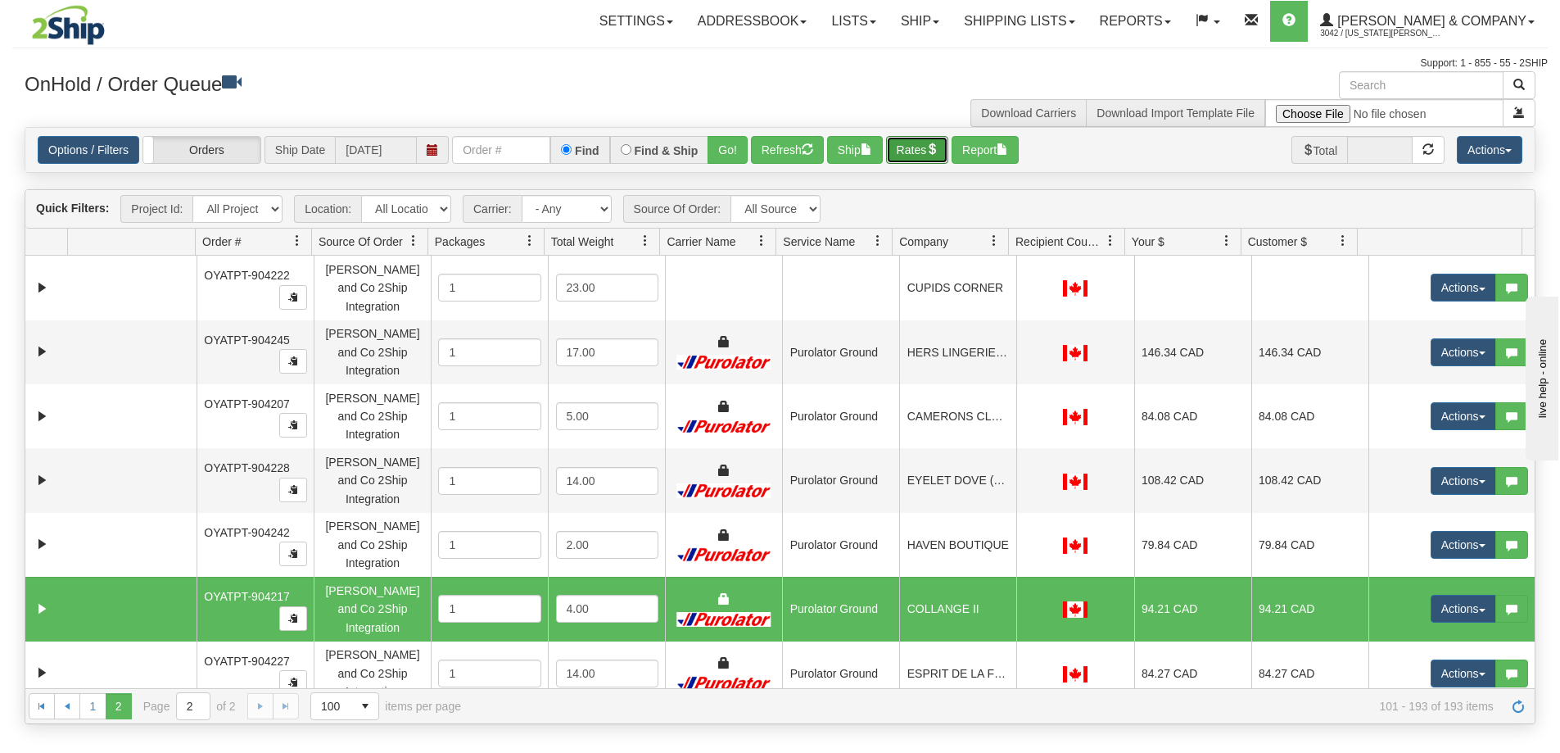
click at [912, 153] on button "Rates" at bounding box center [917, 150] width 63 height 28
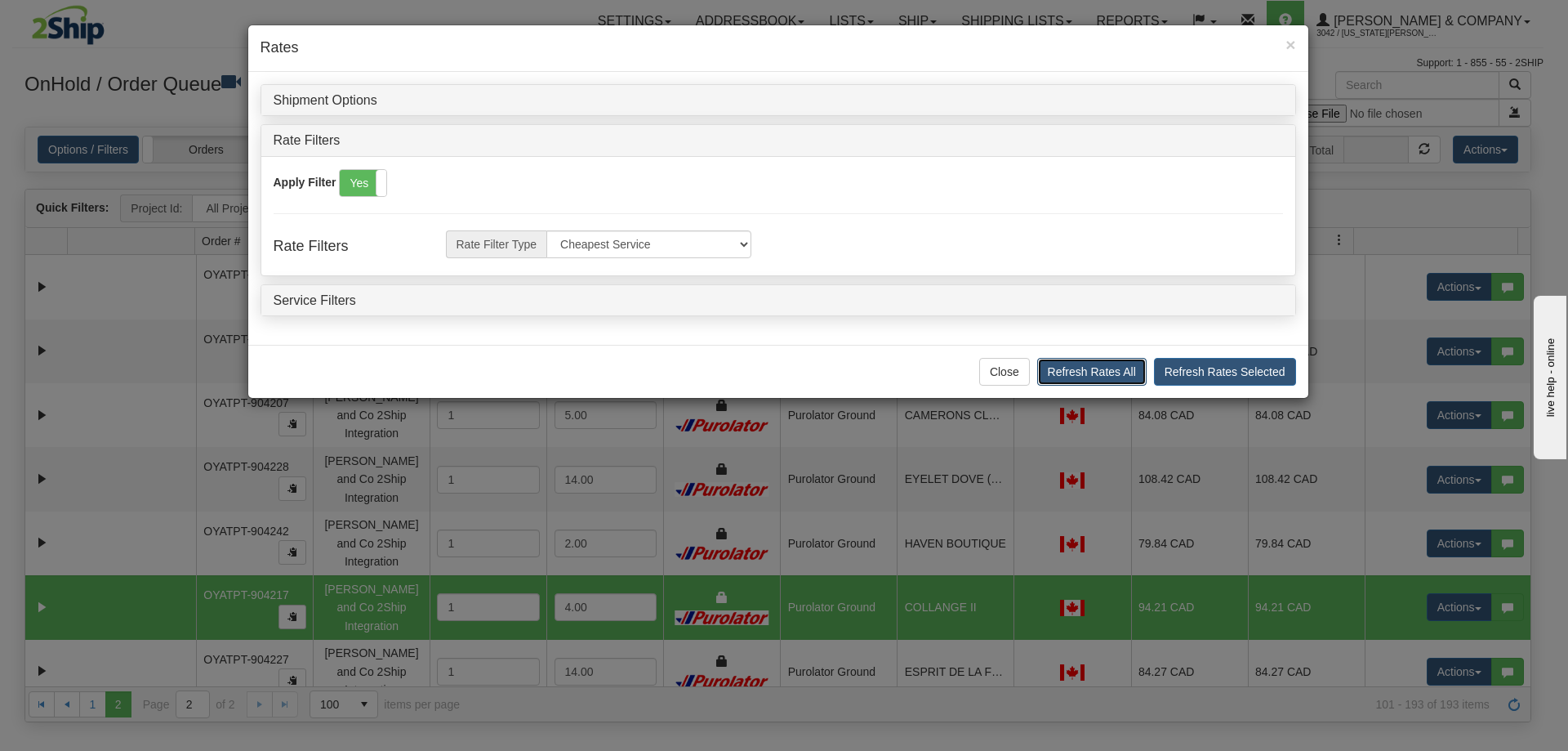
click at [1066, 375] on button "Refresh Rates All" at bounding box center [1092, 372] width 110 height 28
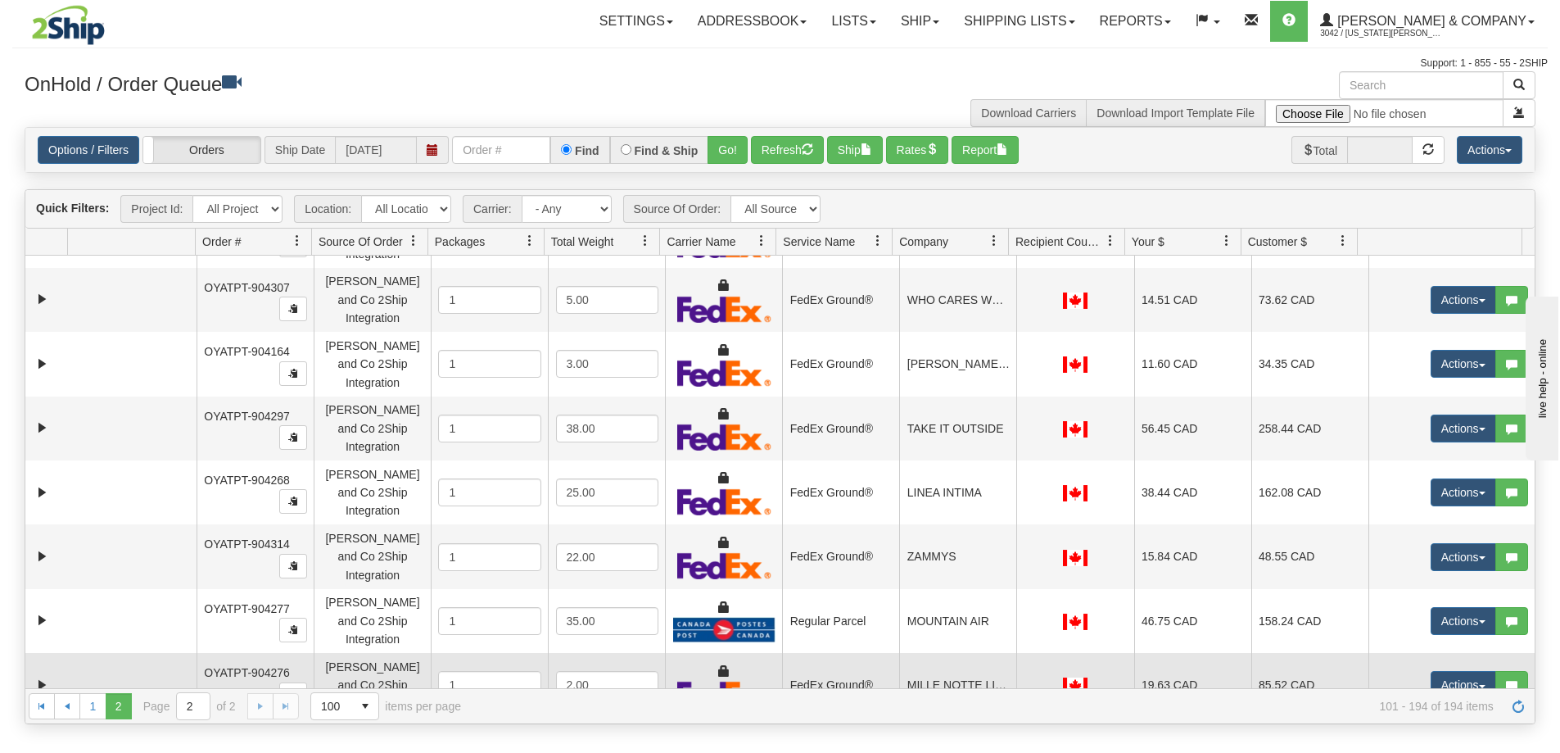
scroll to position [4658, 0]
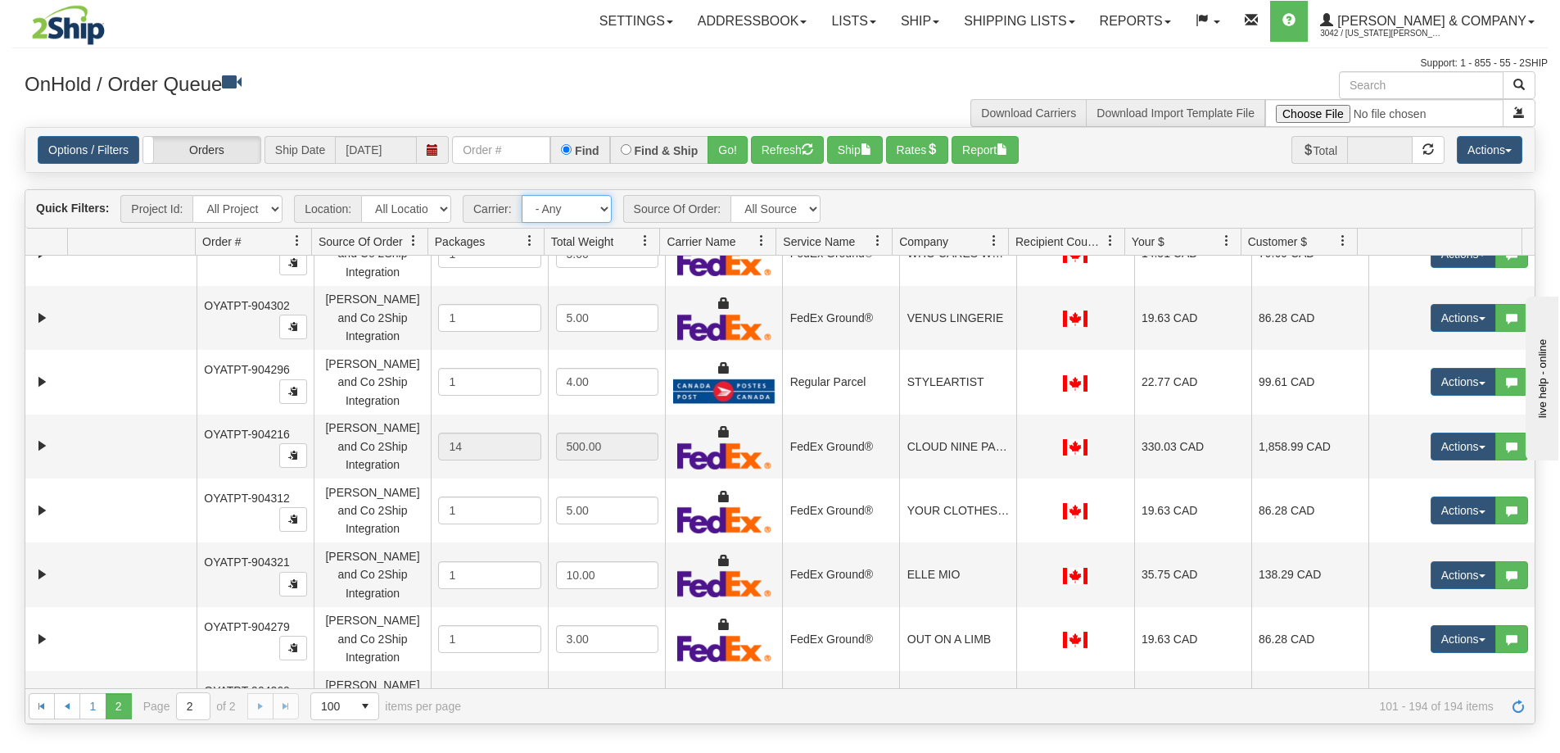
click at [579, 206] on select "- Any - Has NO carrier assigned - Has a carrier assigned Purolator FedEx Canada…" at bounding box center [567, 209] width 90 height 28
click at [522, 195] on select "- Any - Has NO carrier assigned - Has a carrier assigned Purolator FedEx Canada…" at bounding box center [567, 209] width 90 height 28
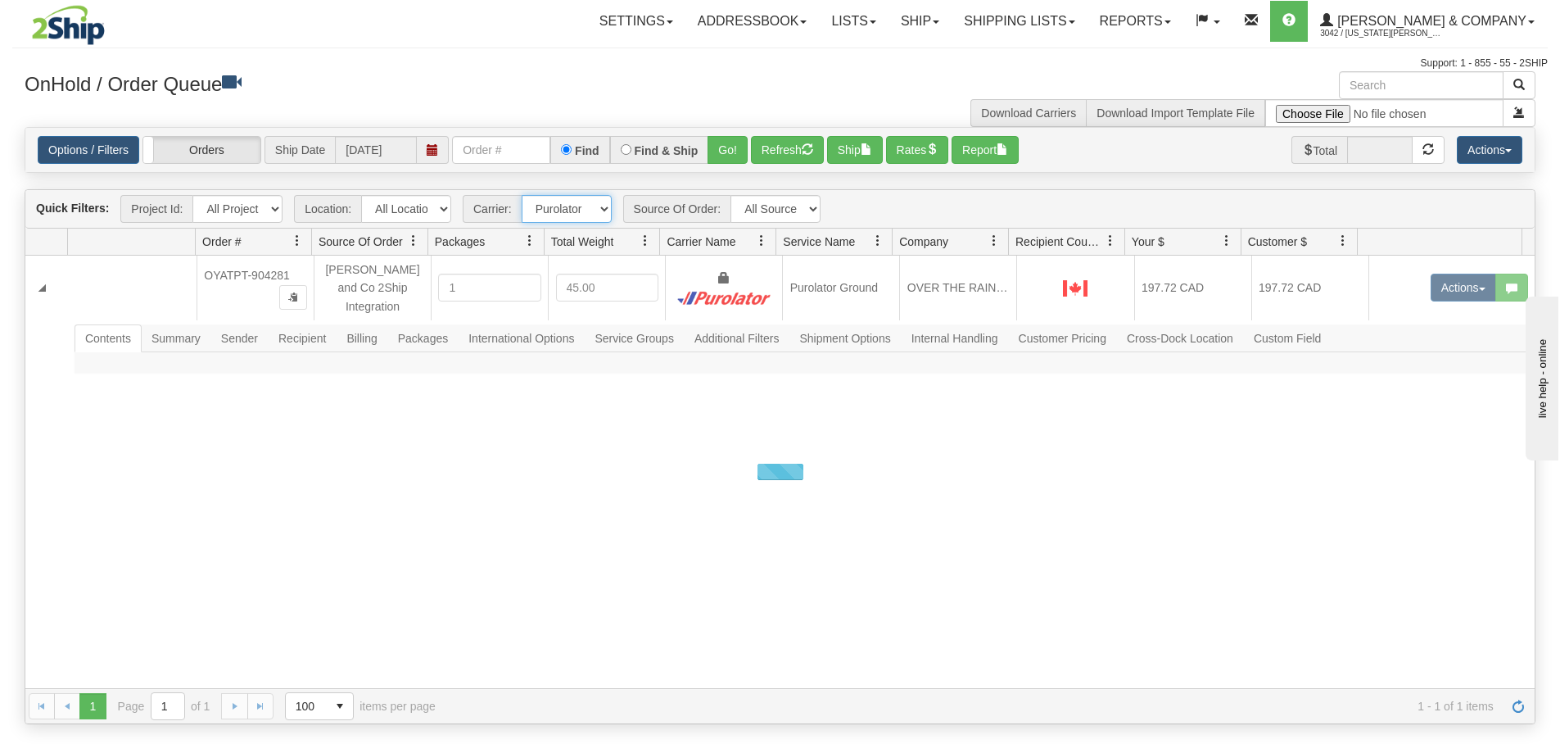
scroll to position [0, 0]
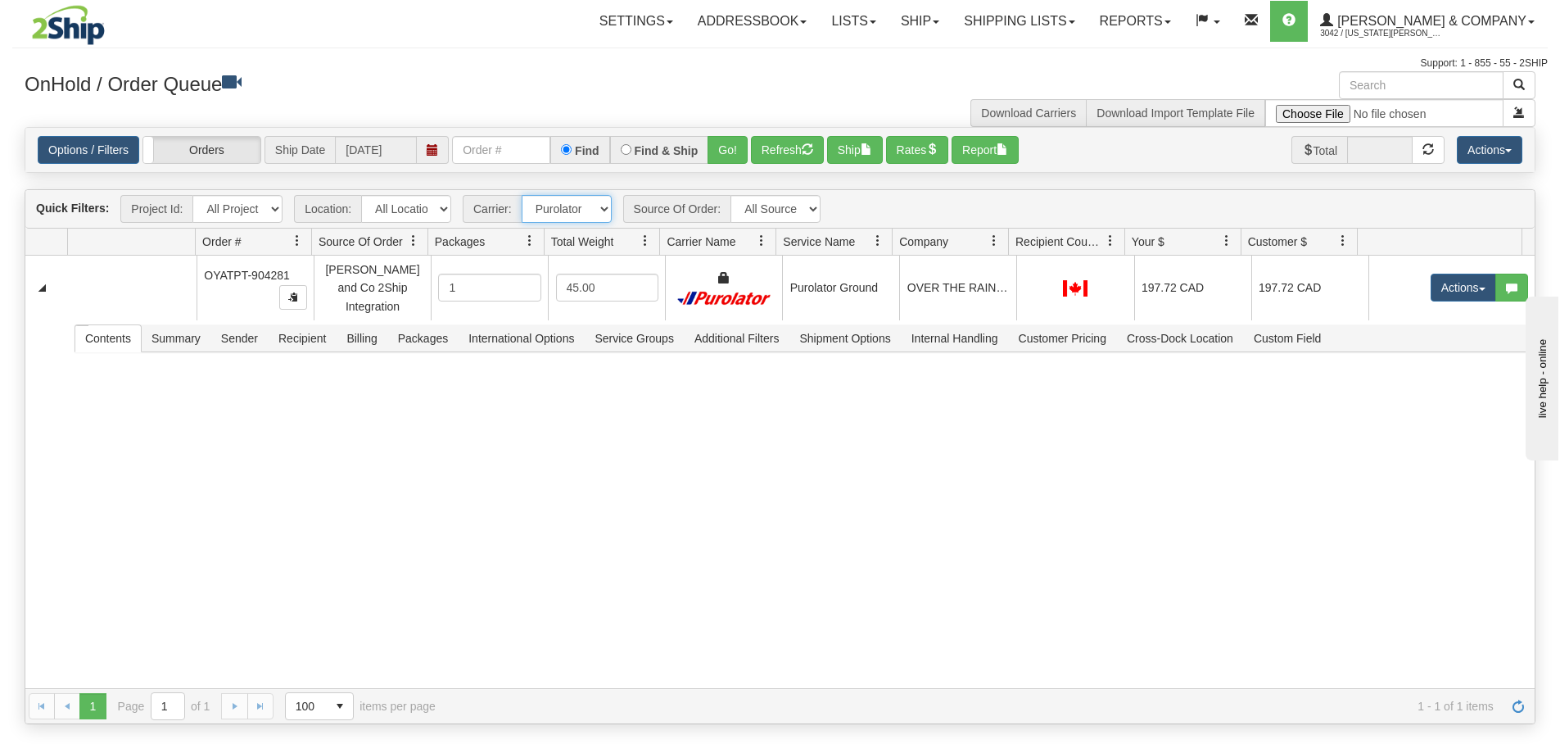
click at [588, 210] on select "- Any - Has NO carrier assigned - Has a carrier assigned Purolator FedEx Canada…" at bounding box center [567, 209] width 90 height 28
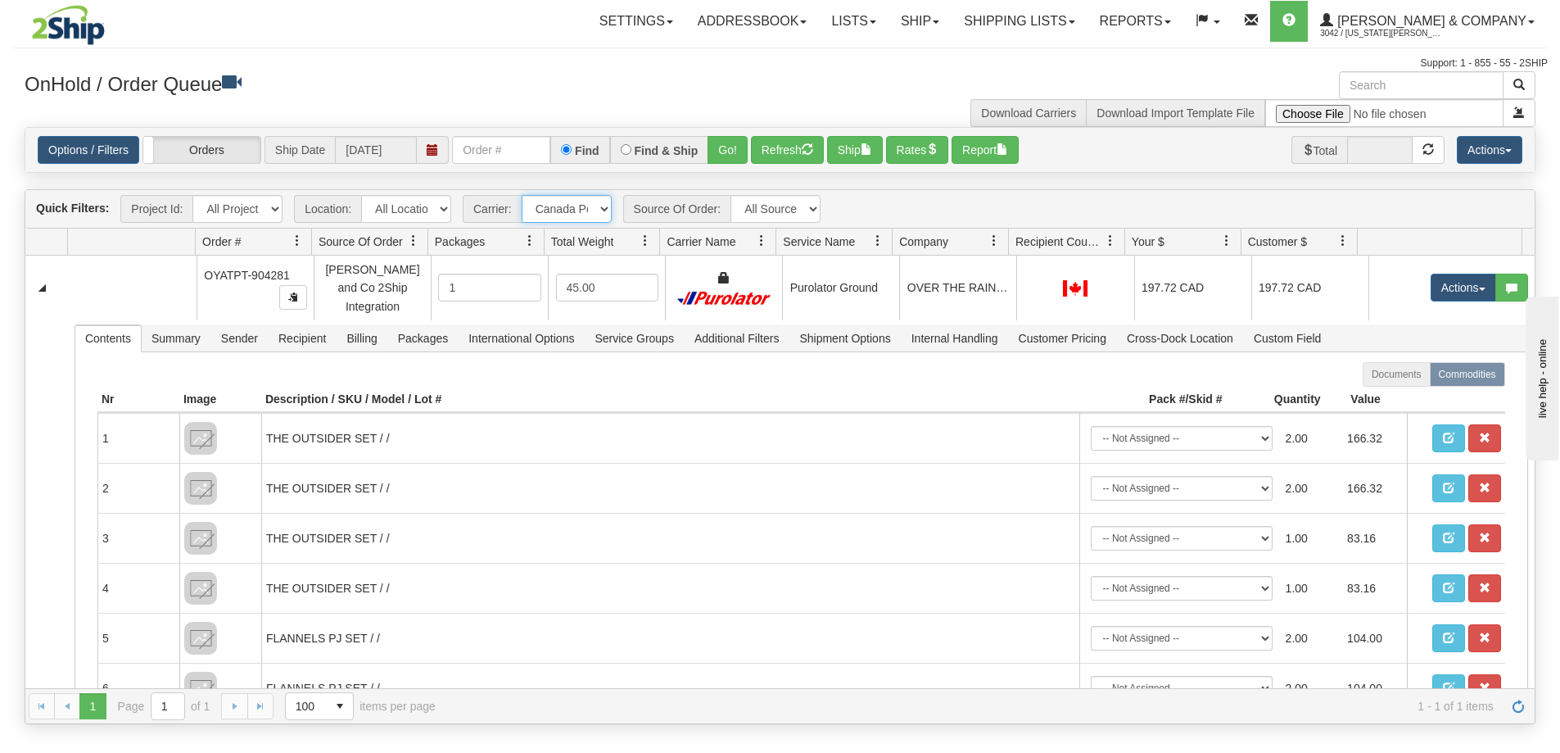
click at [522, 195] on select "- Any - Has NO carrier assigned - Has a carrier assigned Purolator FedEx Canada…" at bounding box center [567, 209] width 90 height 28
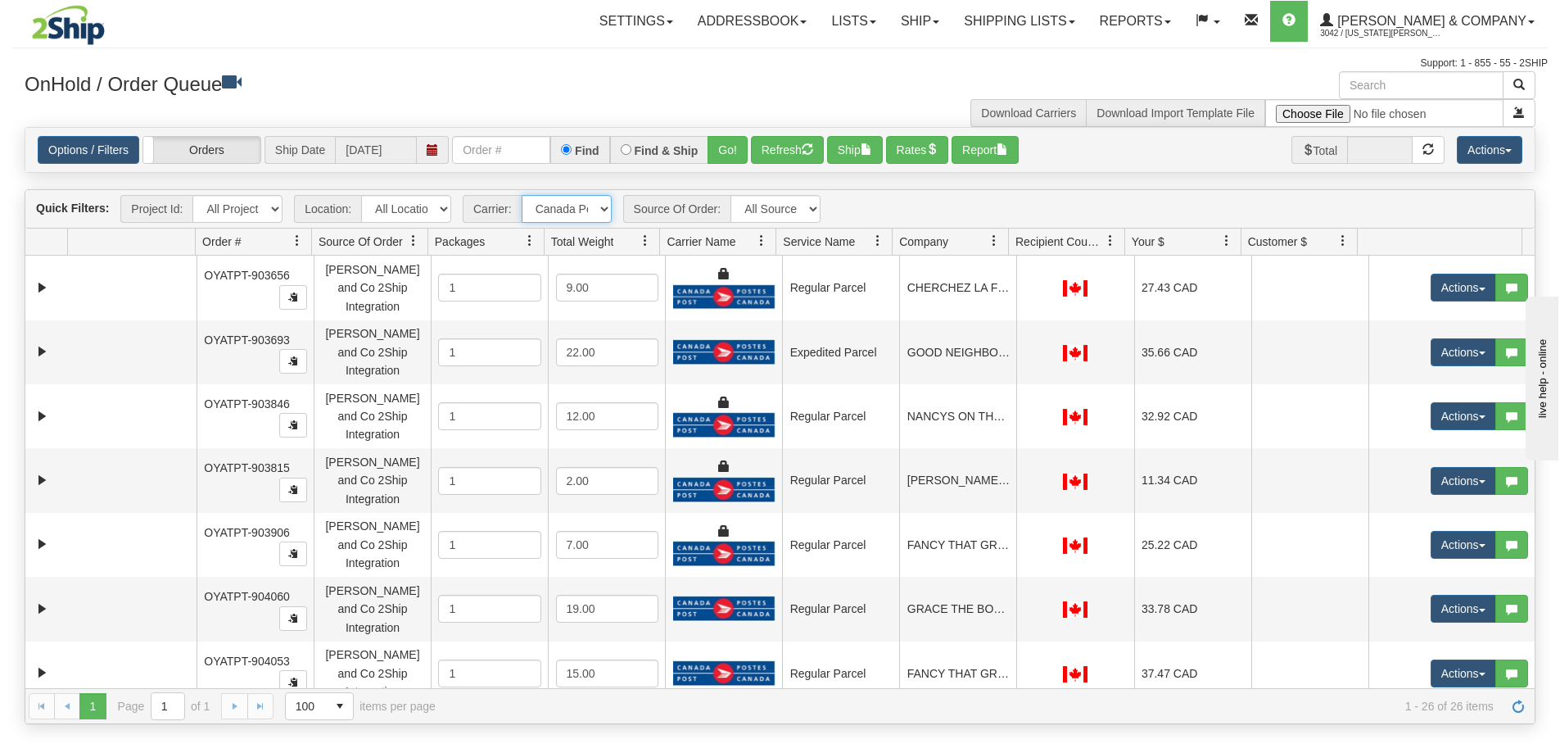
click at [586, 202] on select "- Any - Has NO carrier assigned - Has a carrier assigned Purolator FedEx Canada…" at bounding box center [567, 209] width 90 height 28
select select "2"
click at [522, 195] on select "- Any - Has NO carrier assigned - Has a carrier assigned Purolator FedEx Canada…" at bounding box center [567, 209] width 90 height 28
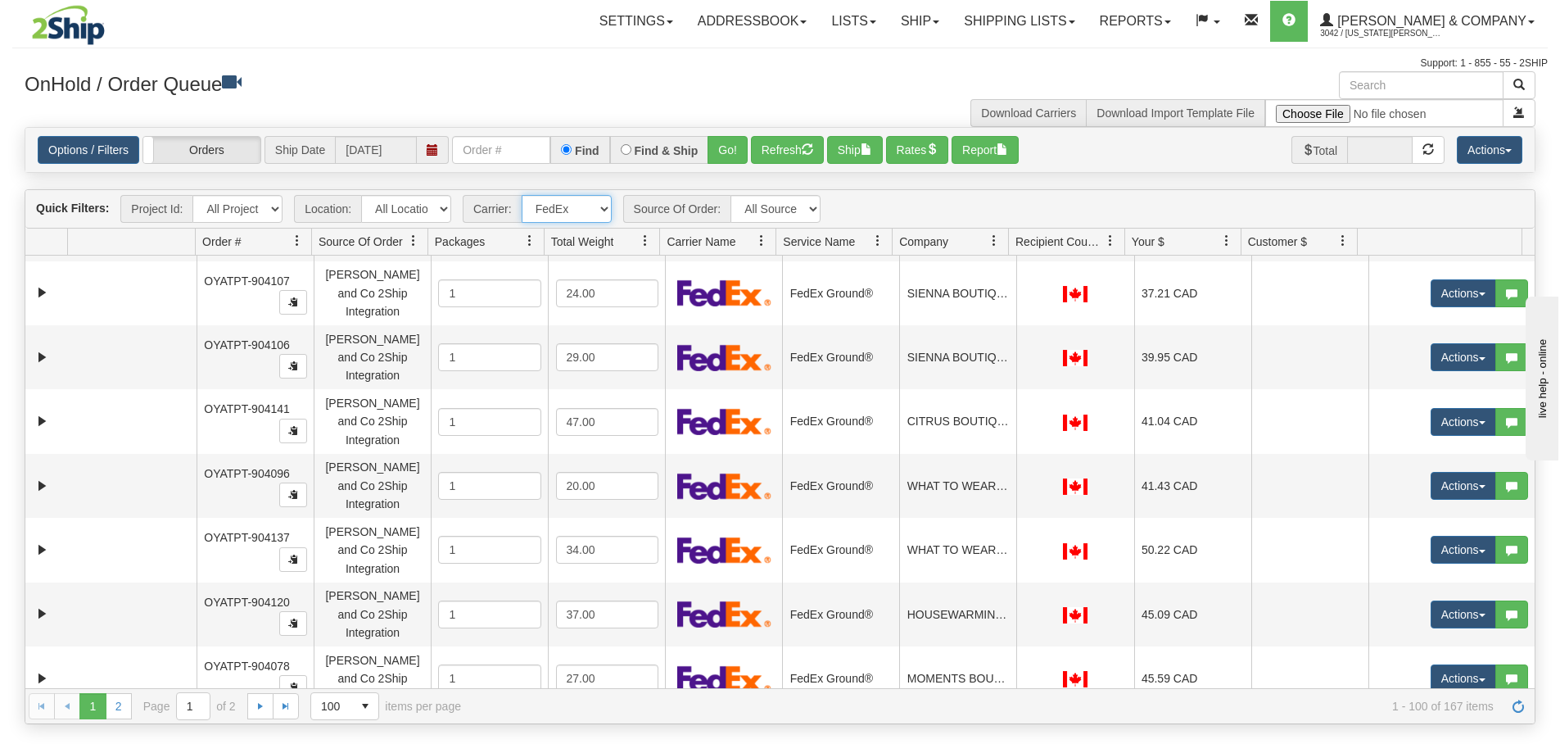
scroll to position [3071, 0]
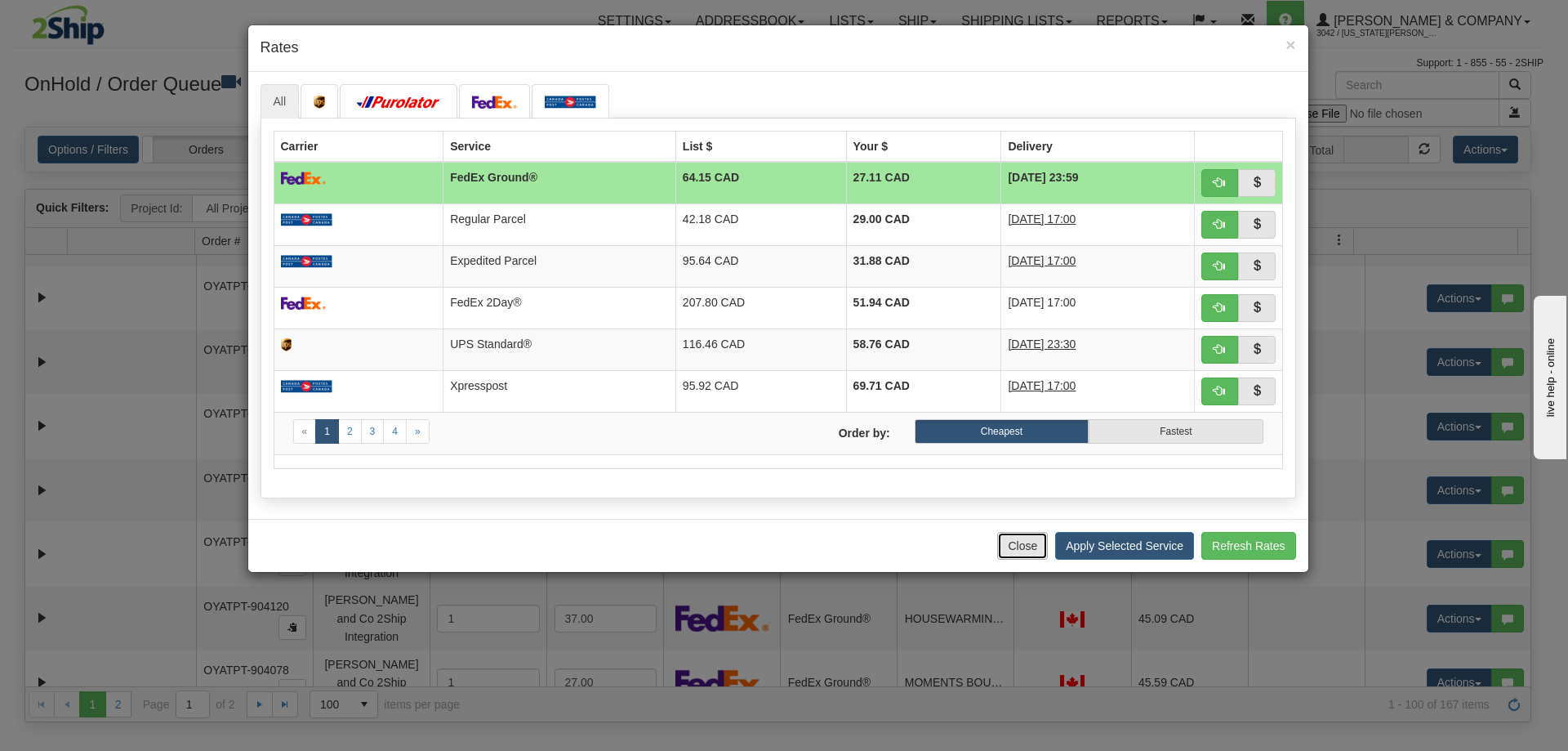
click at [1021, 548] on button "Close" at bounding box center [1022, 546] width 51 height 28
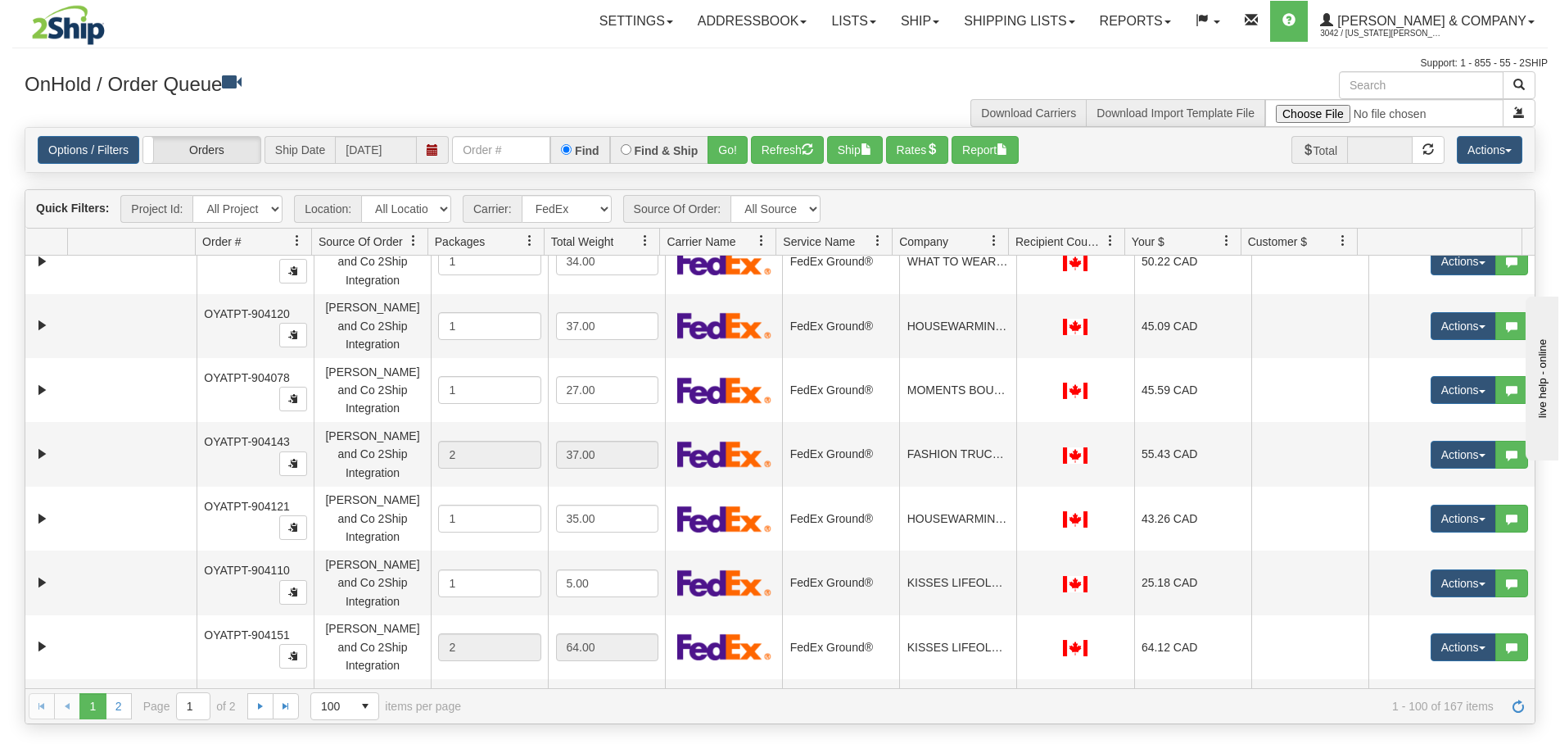
scroll to position [3378, 0]
